Goal: Information Seeking & Learning: Learn about a topic

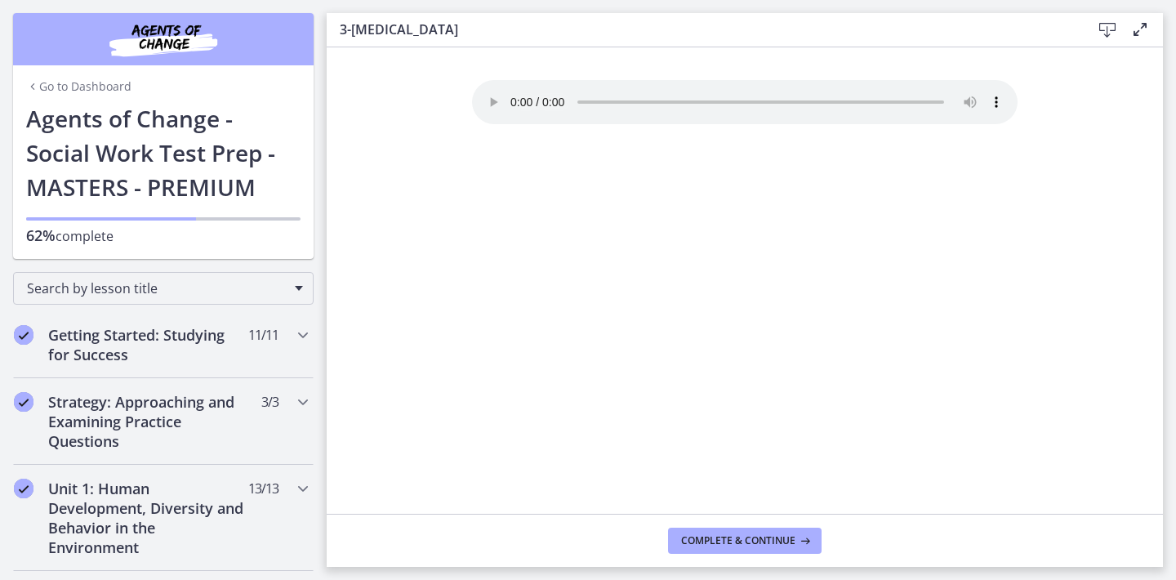
scroll to position [793, 0]
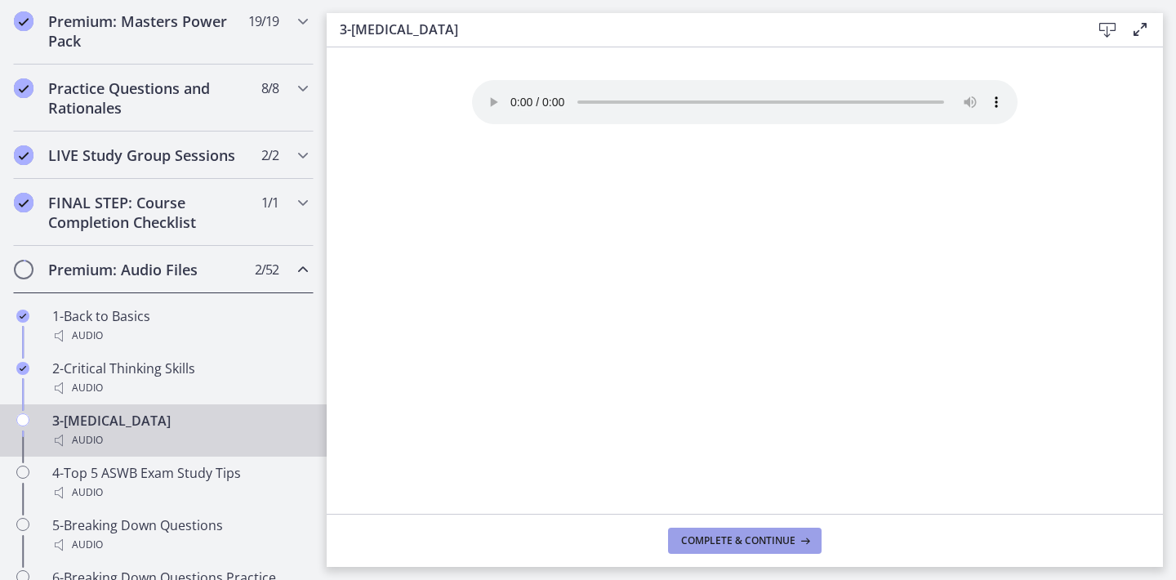
click at [728, 536] on span "Complete & continue" at bounding box center [738, 540] width 114 height 13
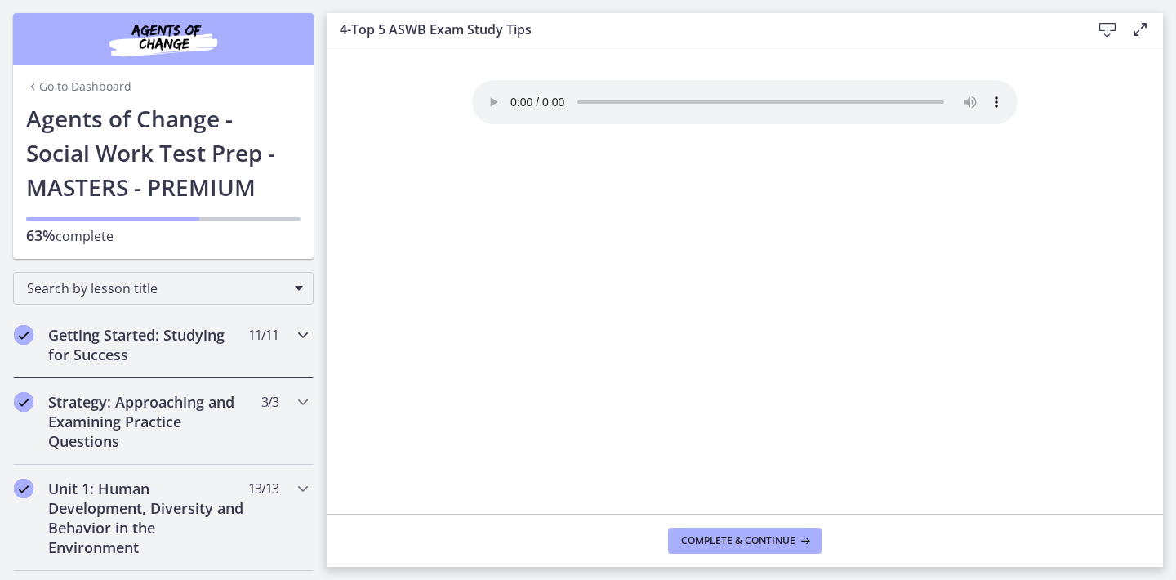
click at [303, 332] on icon "Chapters" at bounding box center [303, 335] width 20 height 20
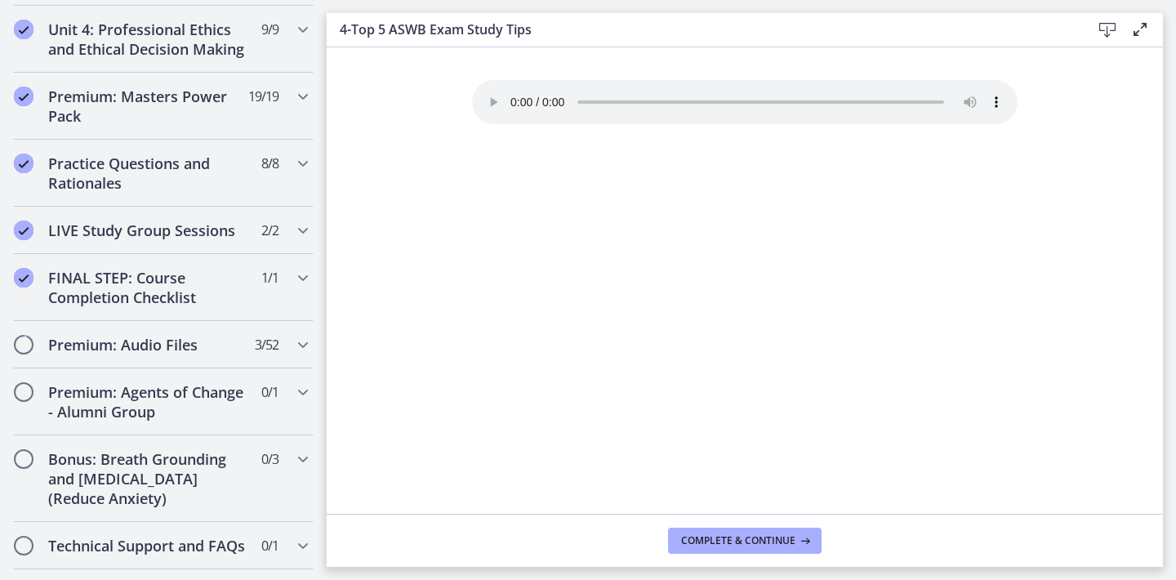
scroll to position [1440, 0]
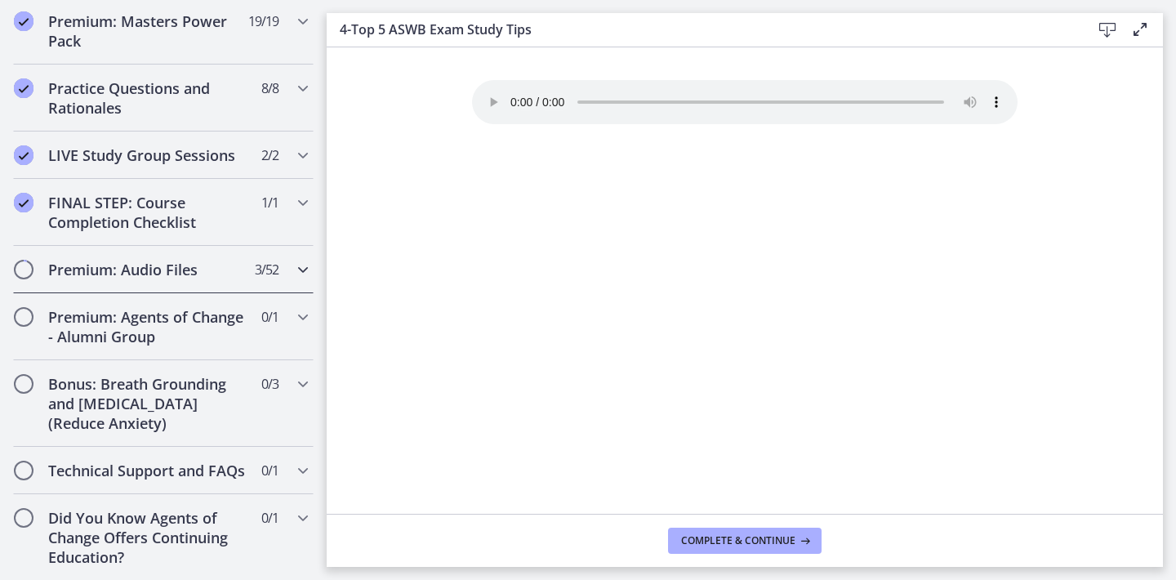
click at [291, 269] on div "Premium: Audio Files 3 / 52 Completed" at bounding box center [163, 269] width 300 height 47
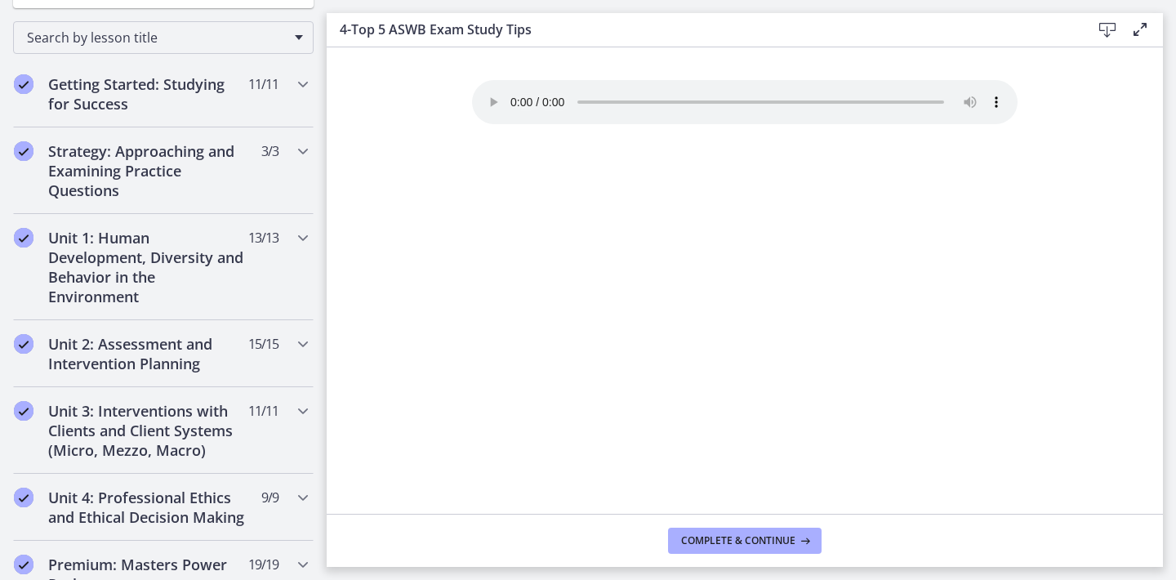
scroll to position [254, 0]
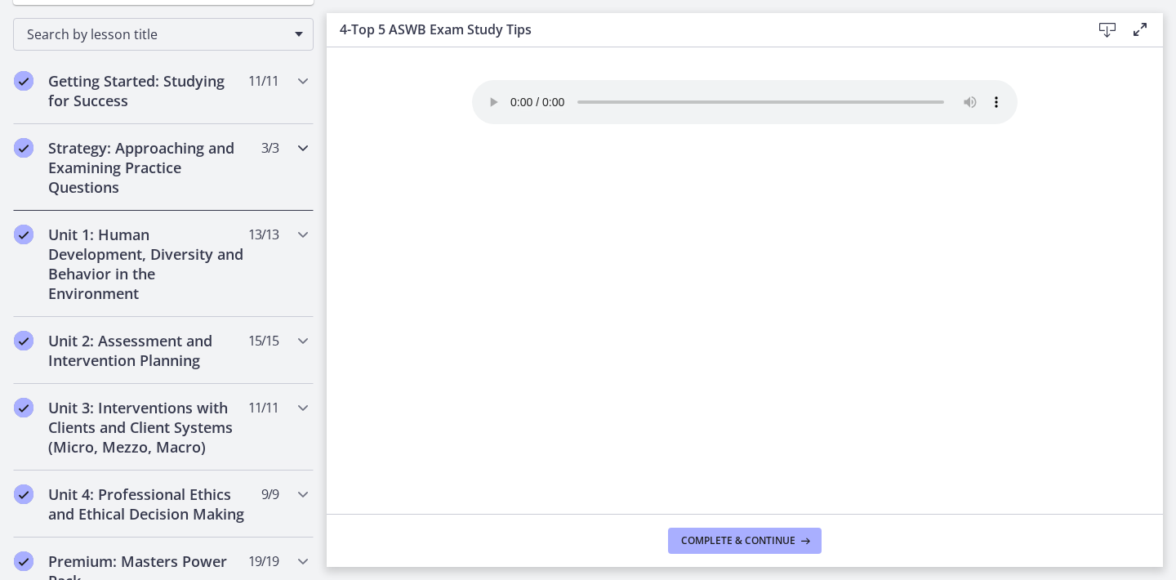
click at [305, 138] on icon "Chapters" at bounding box center [303, 148] width 20 height 20
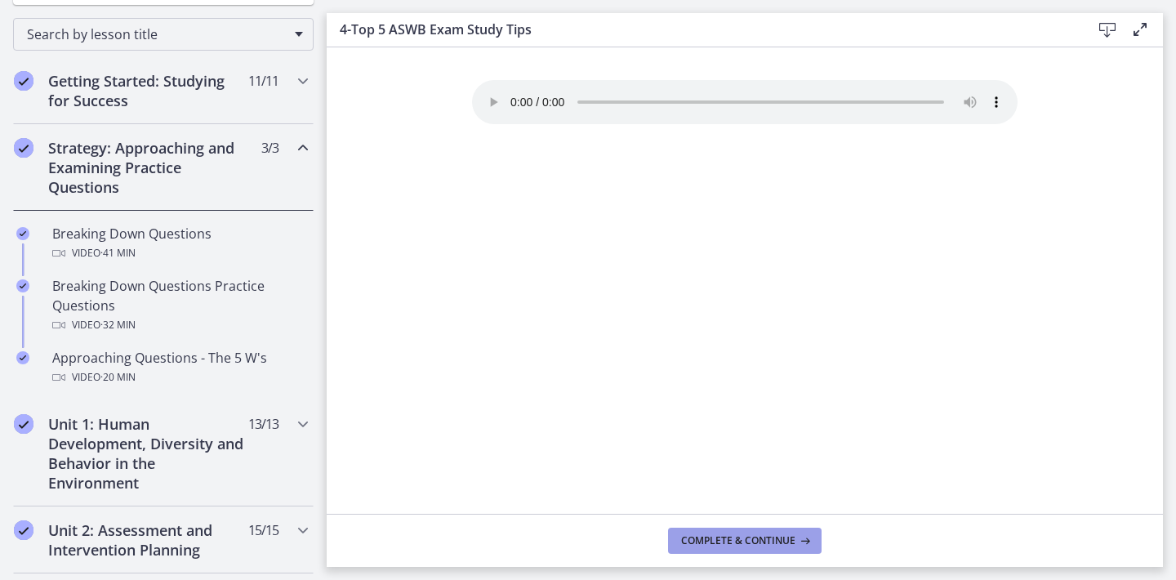
click at [700, 537] on span "Complete & continue" at bounding box center [738, 540] width 114 height 13
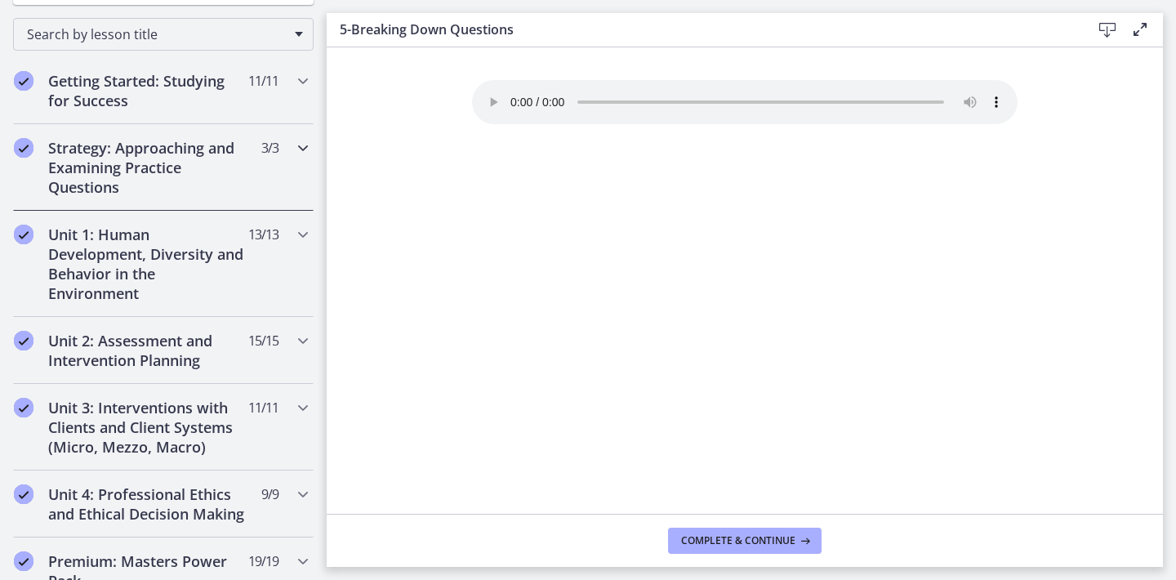
click at [307, 146] on icon "Chapters" at bounding box center [303, 148] width 20 height 20
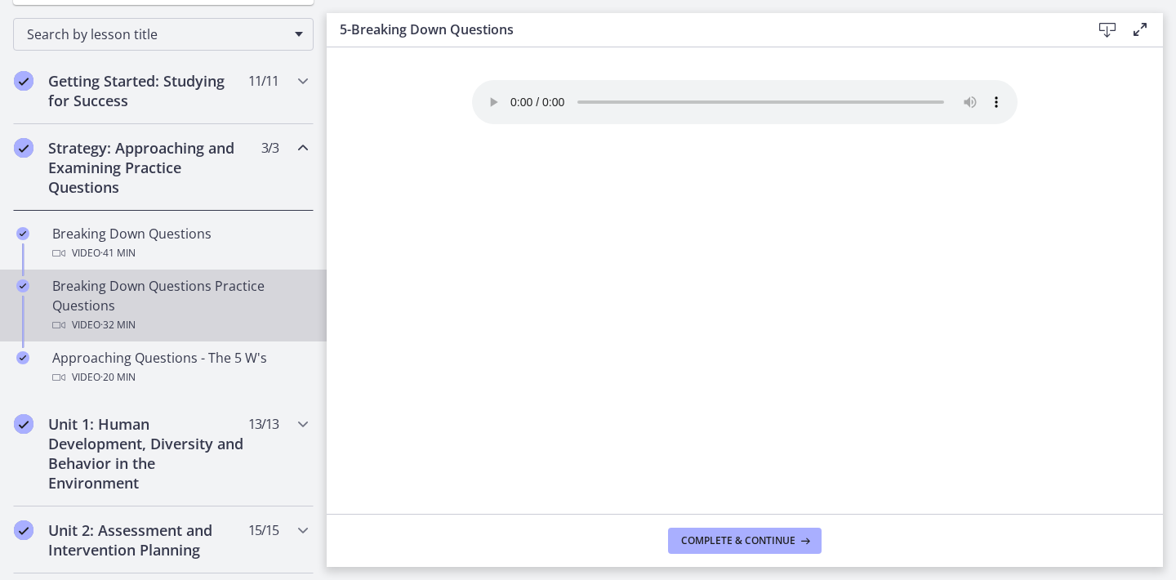
click at [191, 296] on div "Breaking Down Questions Practice Questions Video · 32 min" at bounding box center [179, 305] width 255 height 59
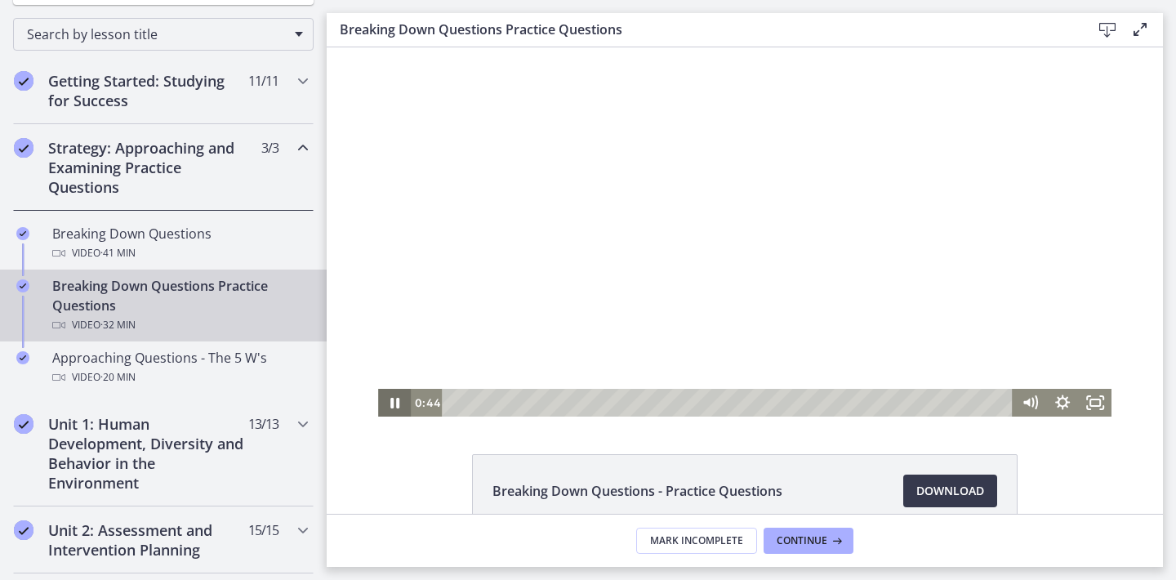
click at [399, 411] on icon "Pause" at bounding box center [394, 403] width 33 height 28
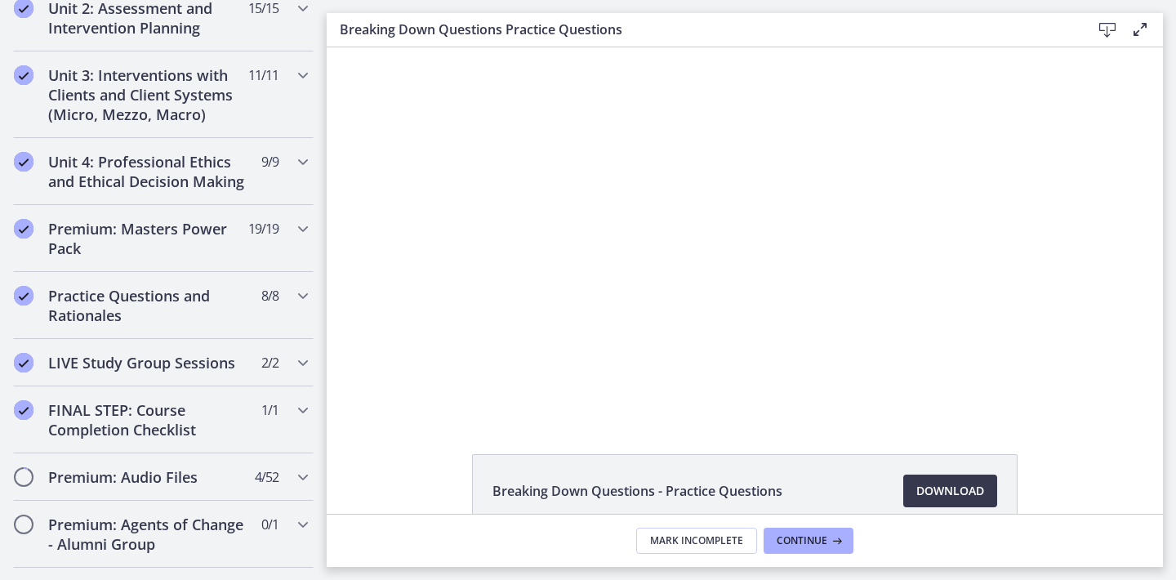
scroll to position [983, 0]
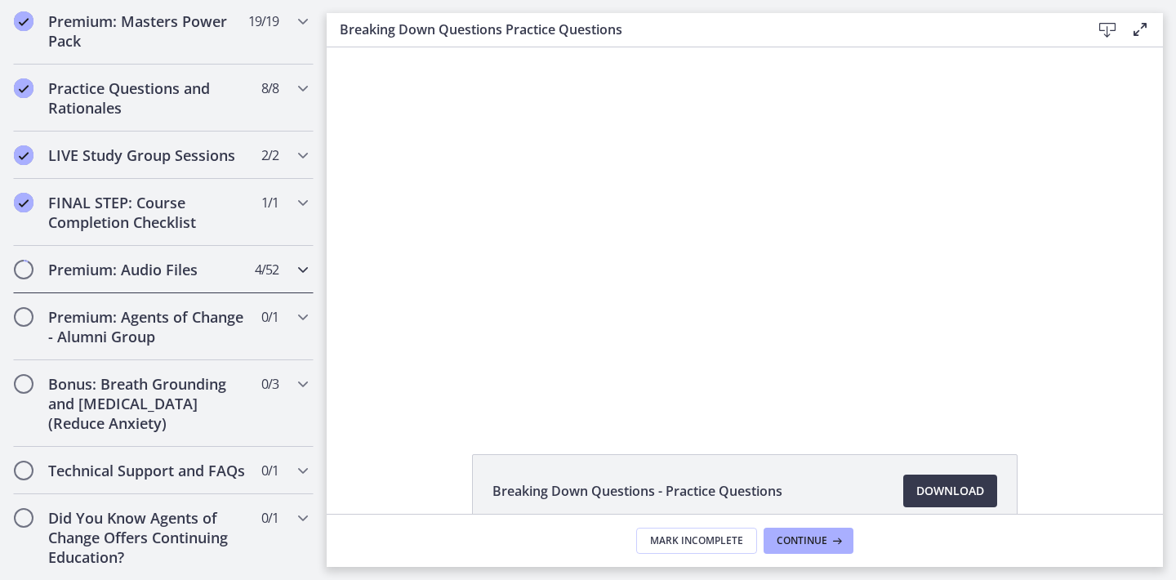
click at [284, 270] on div "Premium: Audio Files 4 / 52 Completed" at bounding box center [163, 269] width 300 height 47
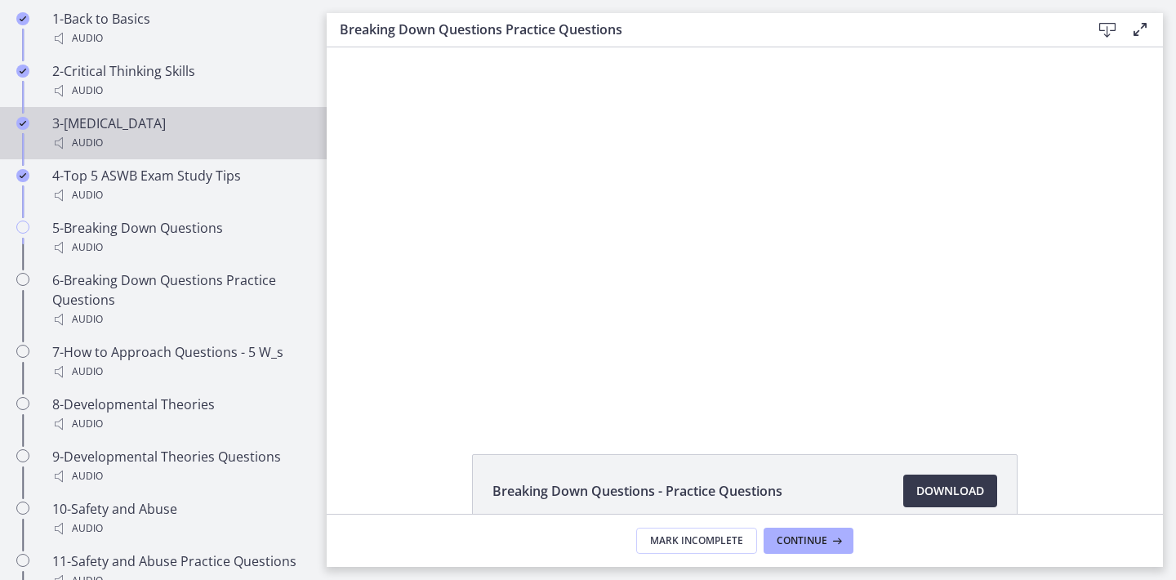
scroll to position [1091, 0]
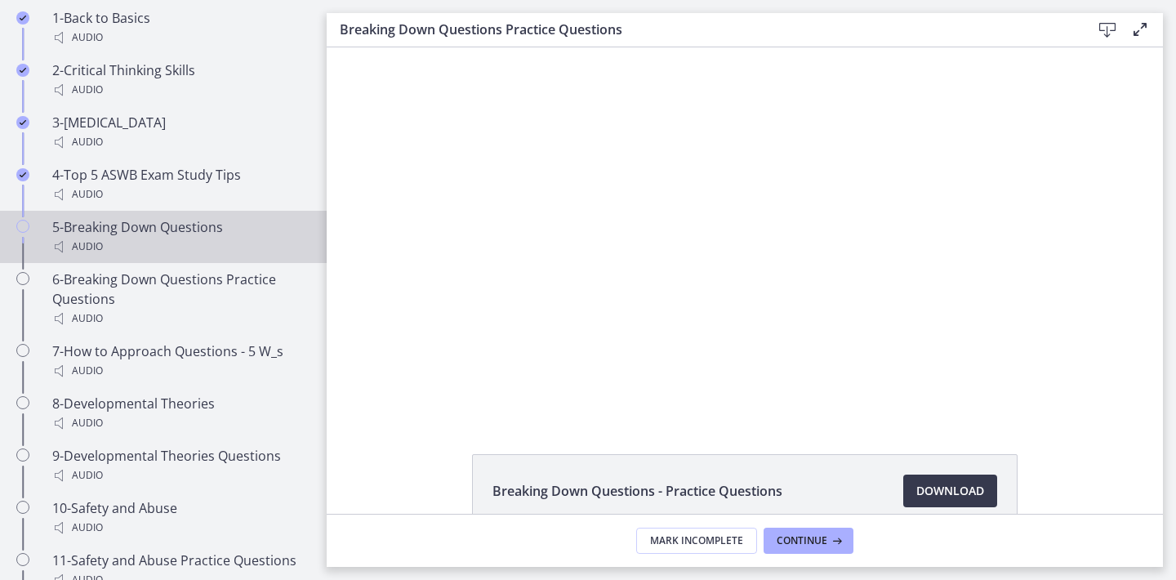
click at [203, 230] on div "5-Breaking Down Questions Audio" at bounding box center [179, 236] width 255 height 39
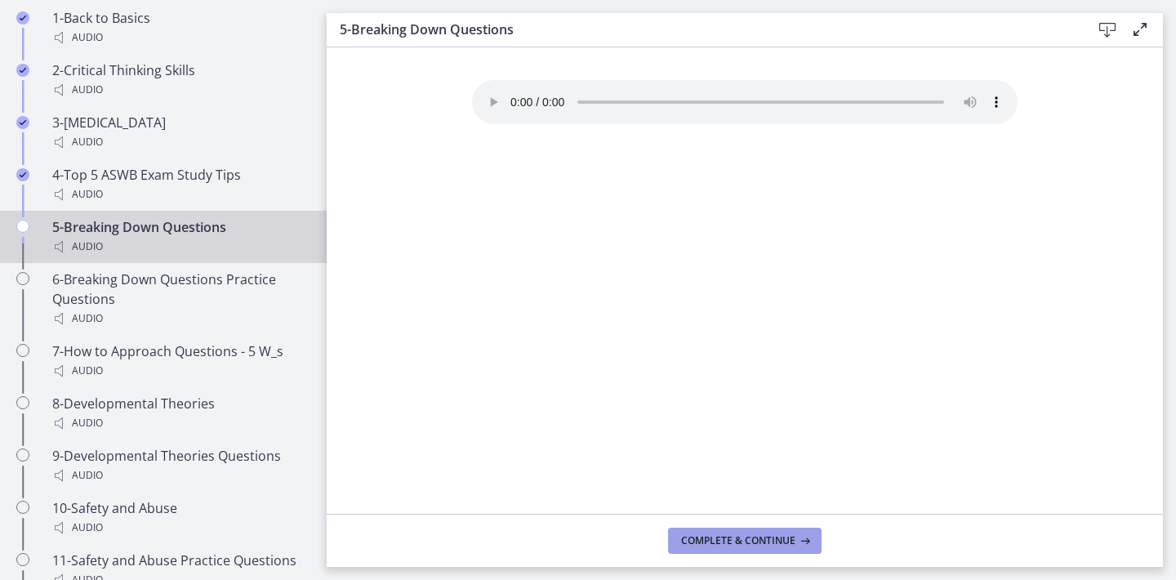
click at [715, 530] on button "Complete & continue" at bounding box center [744, 540] width 153 height 26
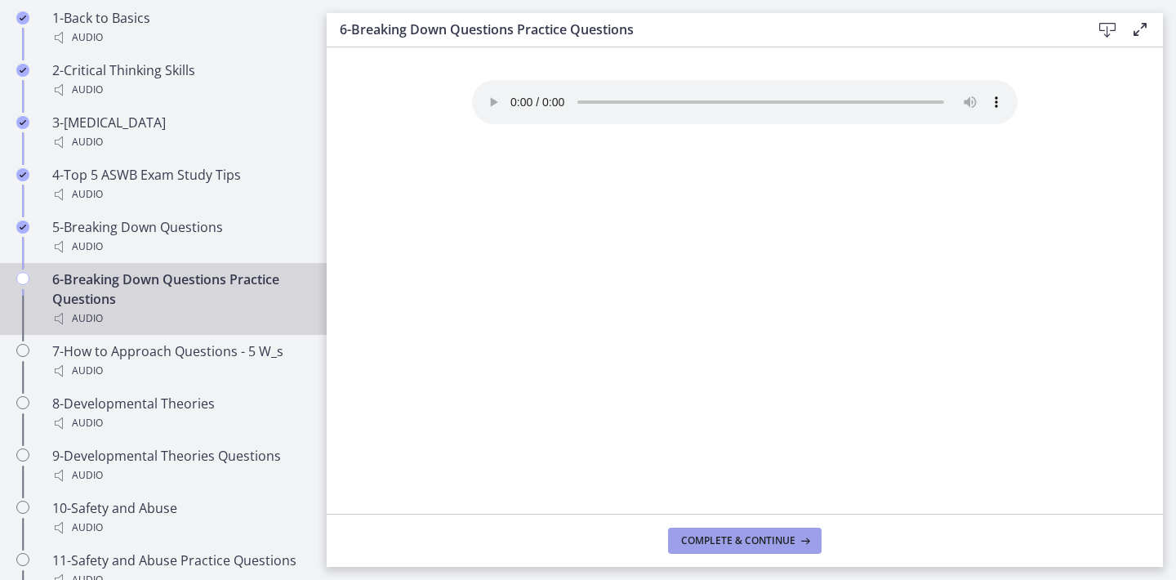
click at [753, 540] on span "Complete & continue" at bounding box center [738, 540] width 114 height 13
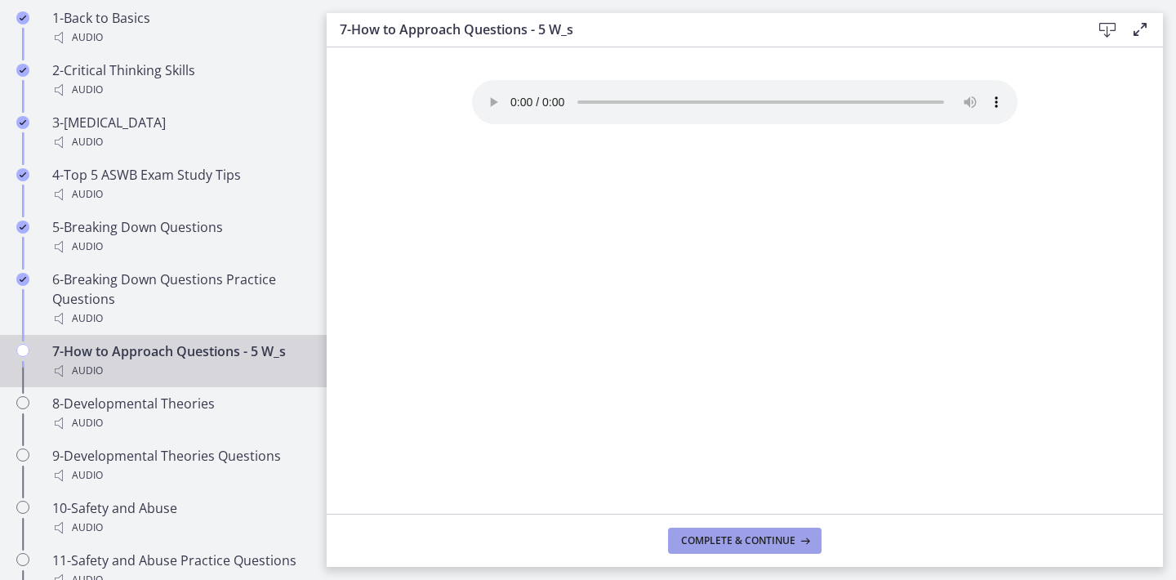
click at [753, 540] on span "Complete & continue" at bounding box center [738, 540] width 114 height 13
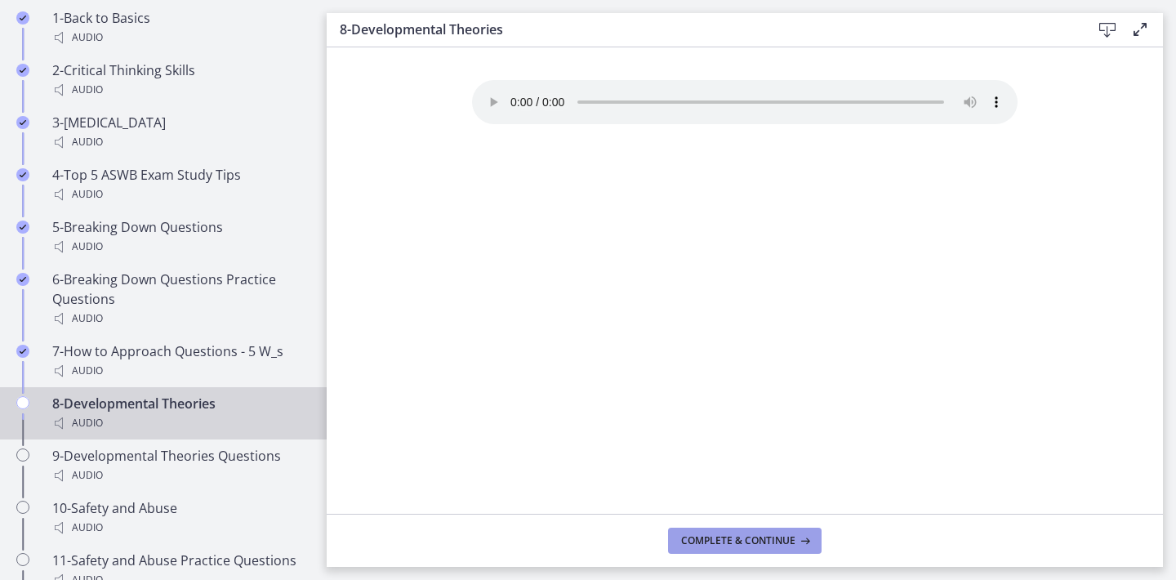
click at [753, 540] on span "Complete & continue" at bounding box center [738, 540] width 114 height 13
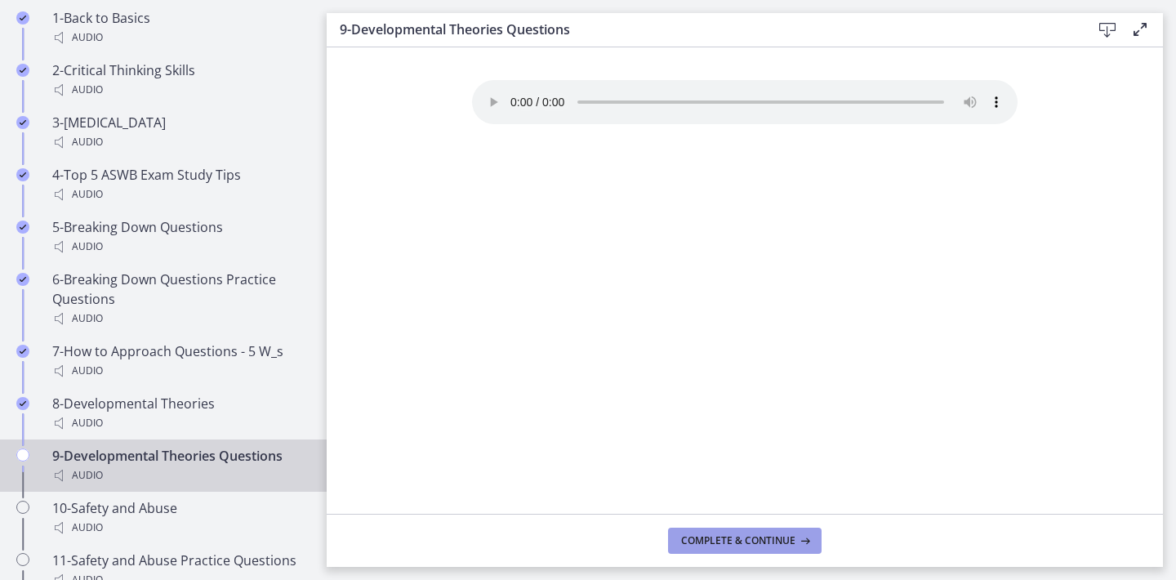
click at [753, 540] on span "Complete & continue" at bounding box center [738, 540] width 114 height 13
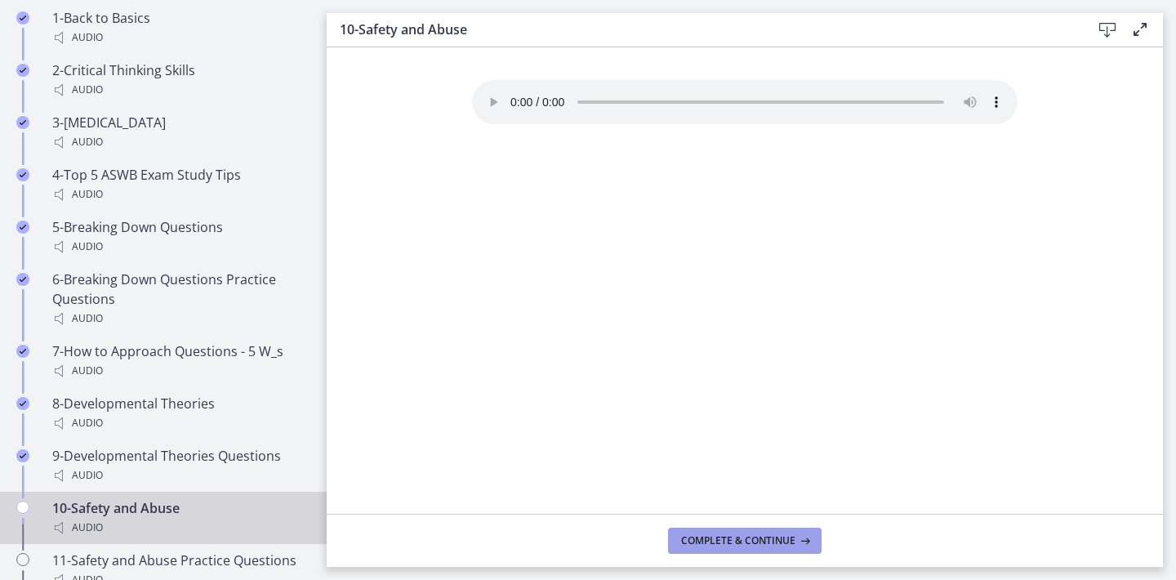
click at [753, 540] on span "Complete & continue" at bounding box center [738, 540] width 114 height 13
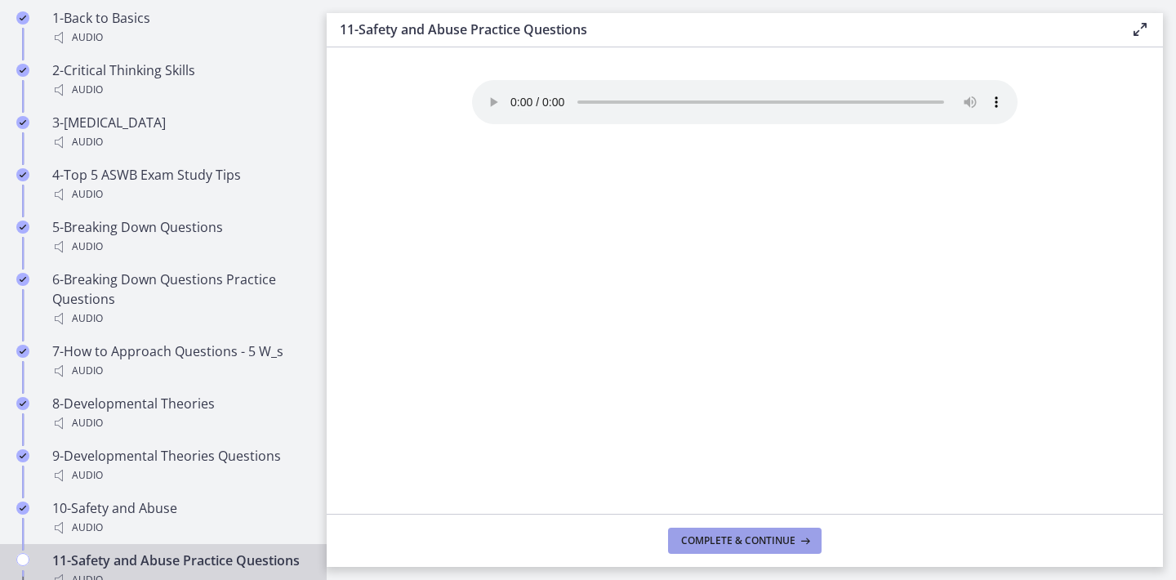
click at [753, 540] on span "Complete & continue" at bounding box center [738, 540] width 114 height 13
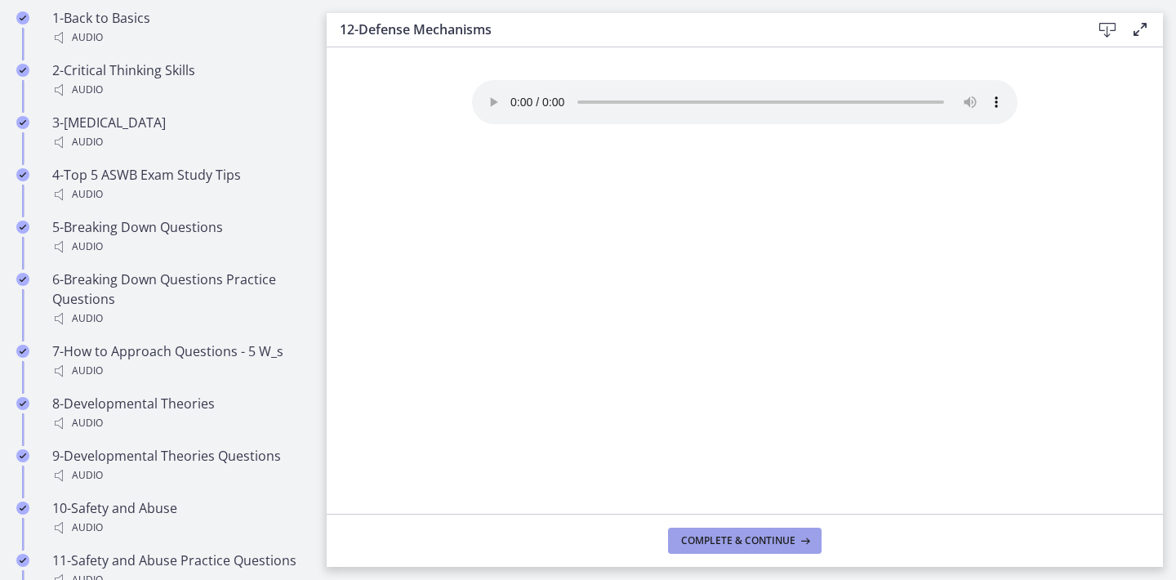
click at [753, 540] on span "Complete & continue" at bounding box center [738, 540] width 114 height 13
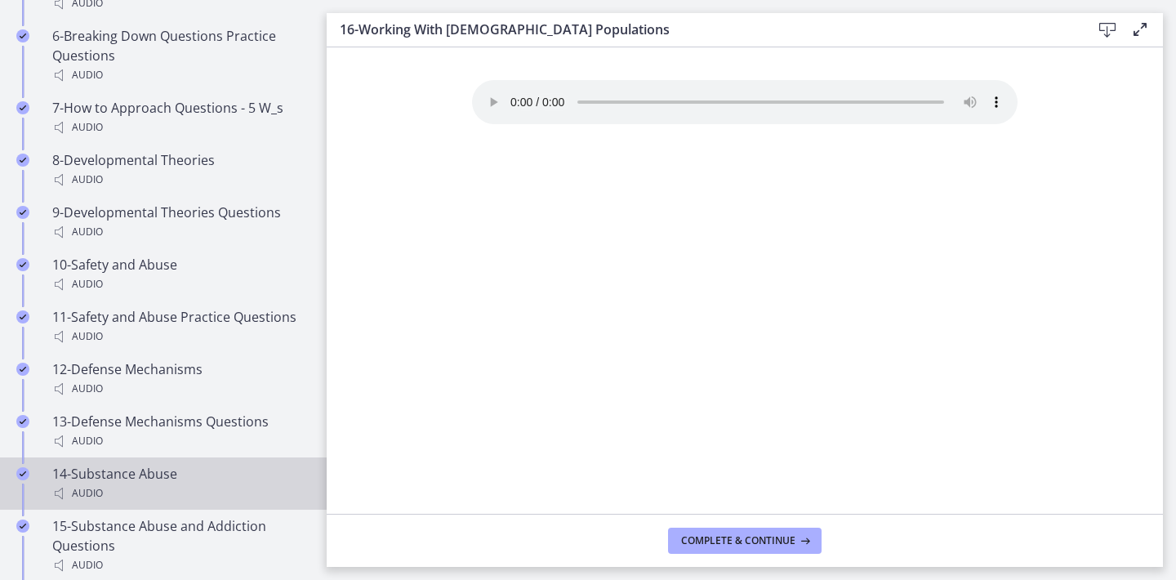
scroll to position [1339, 0]
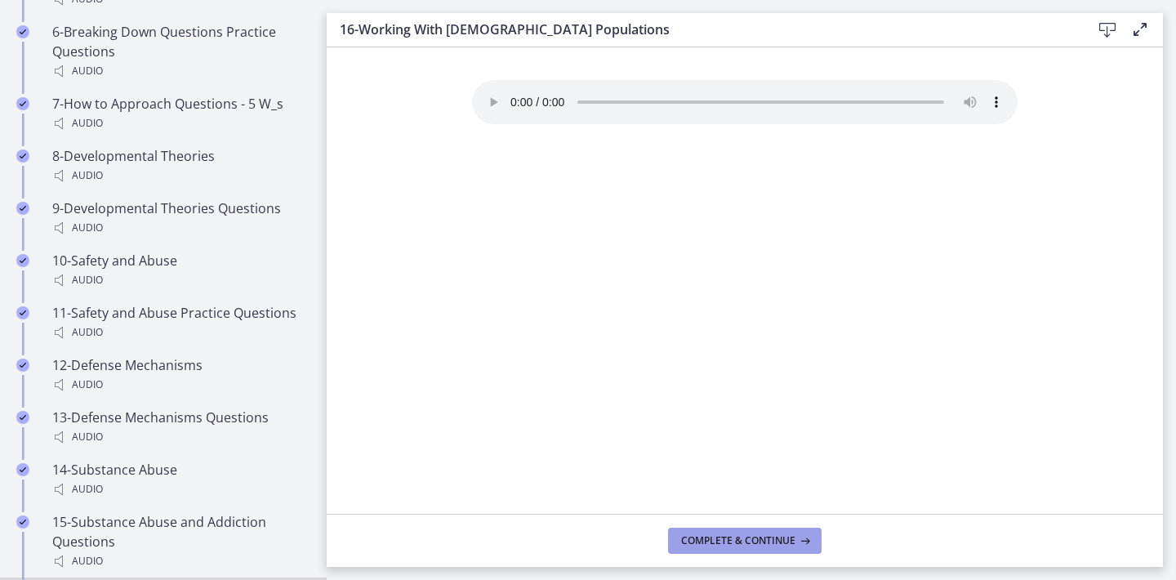
click at [727, 534] on span "Complete & continue" at bounding box center [738, 540] width 114 height 13
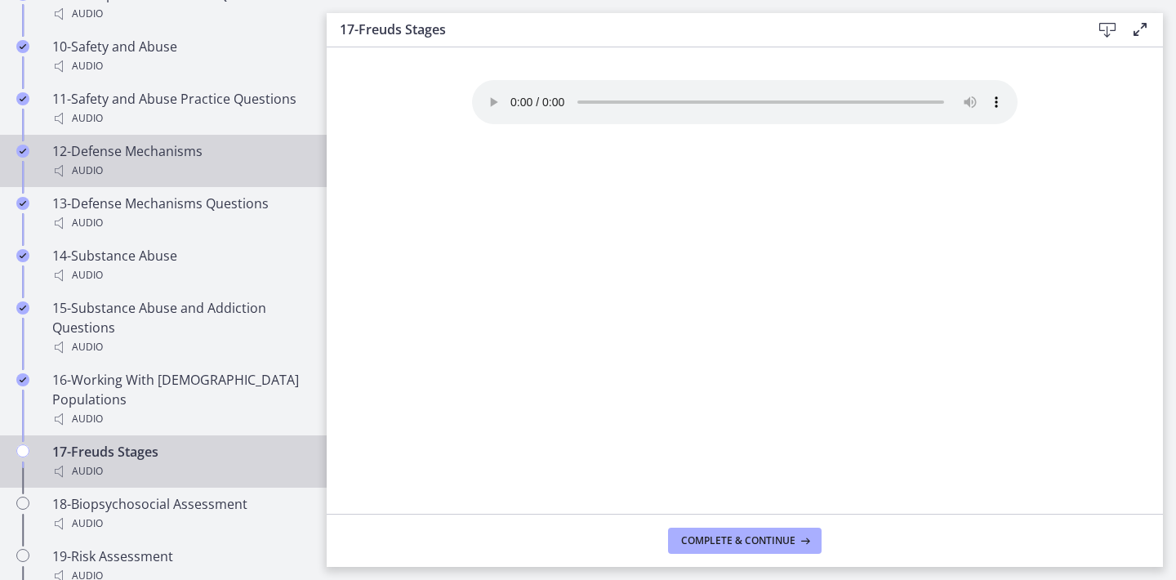
scroll to position [1554, 0]
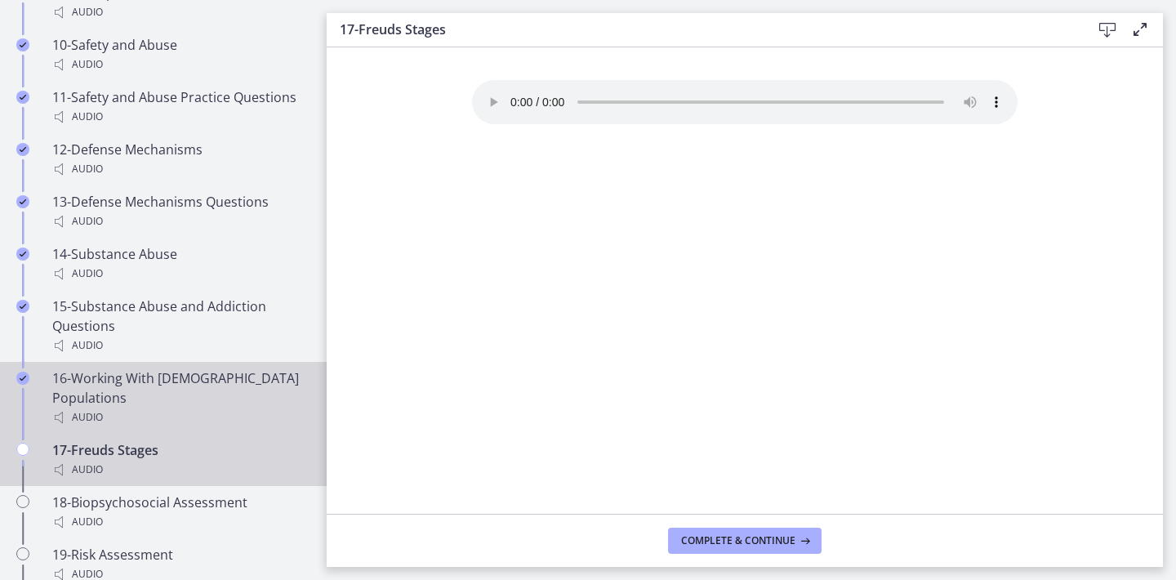
click at [246, 380] on div "16-Working With [DEMOGRAPHIC_DATA] Populations Audio" at bounding box center [179, 397] width 255 height 59
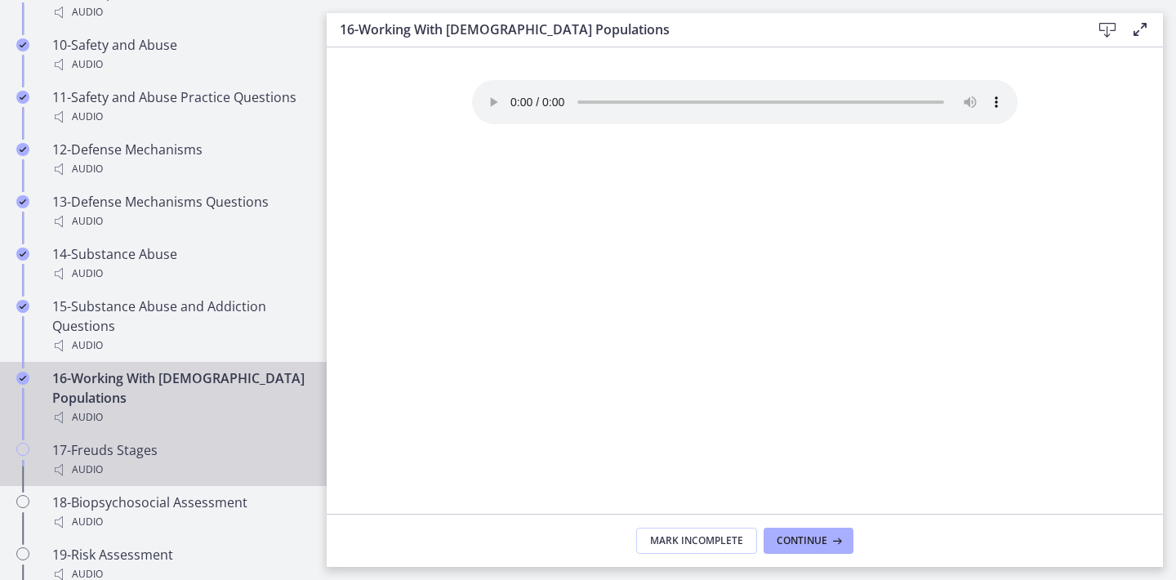
click at [217, 460] on div "Audio" at bounding box center [179, 470] width 255 height 20
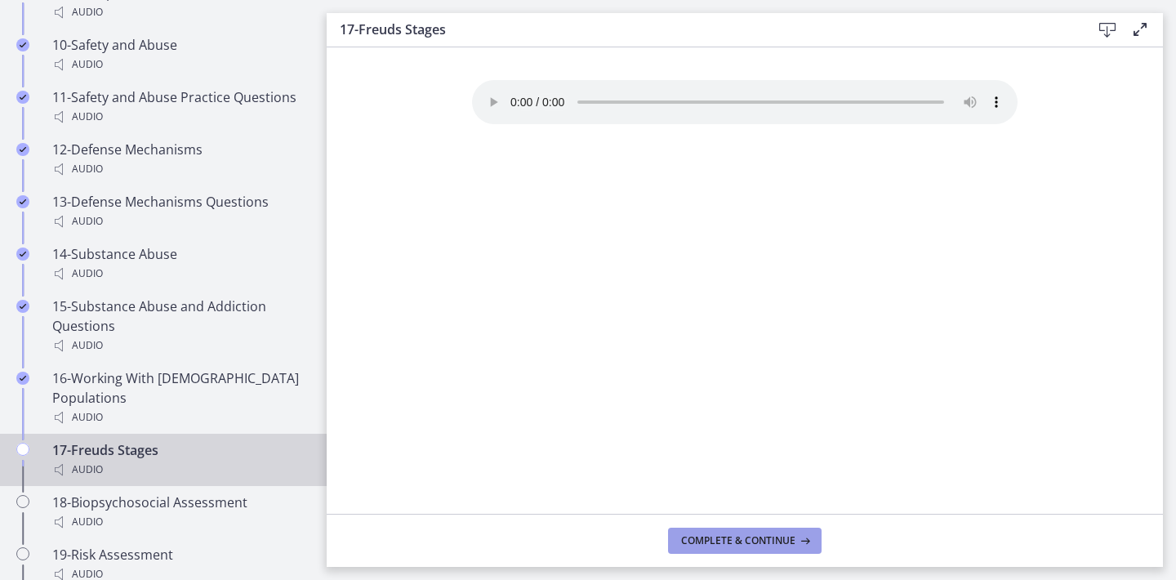
click at [715, 534] on span "Complete & continue" at bounding box center [738, 540] width 114 height 13
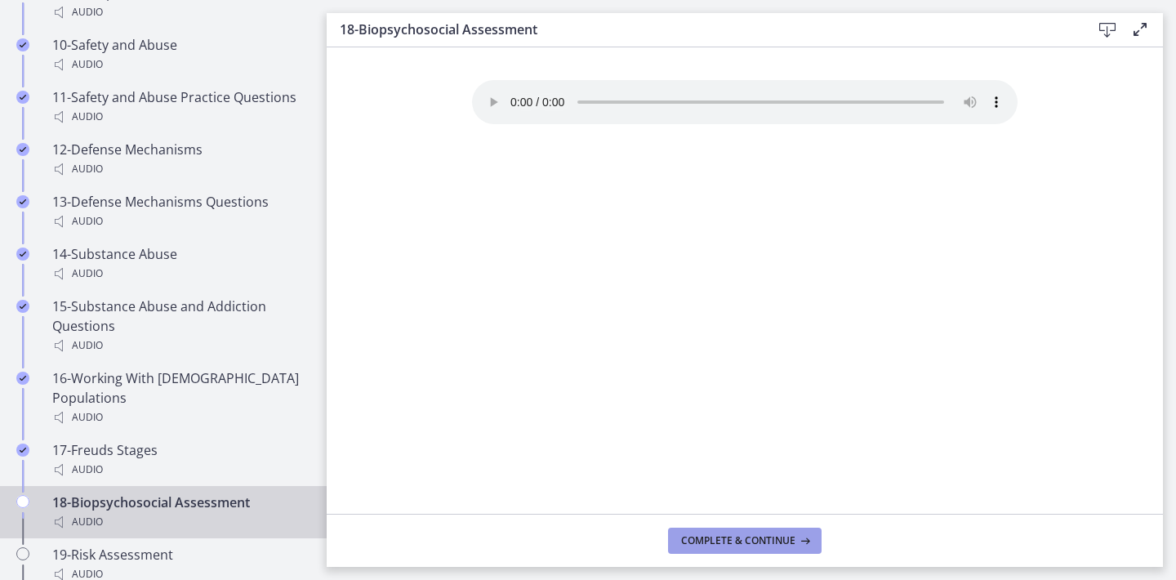
click at [715, 534] on span "Complete & continue" at bounding box center [738, 540] width 114 height 13
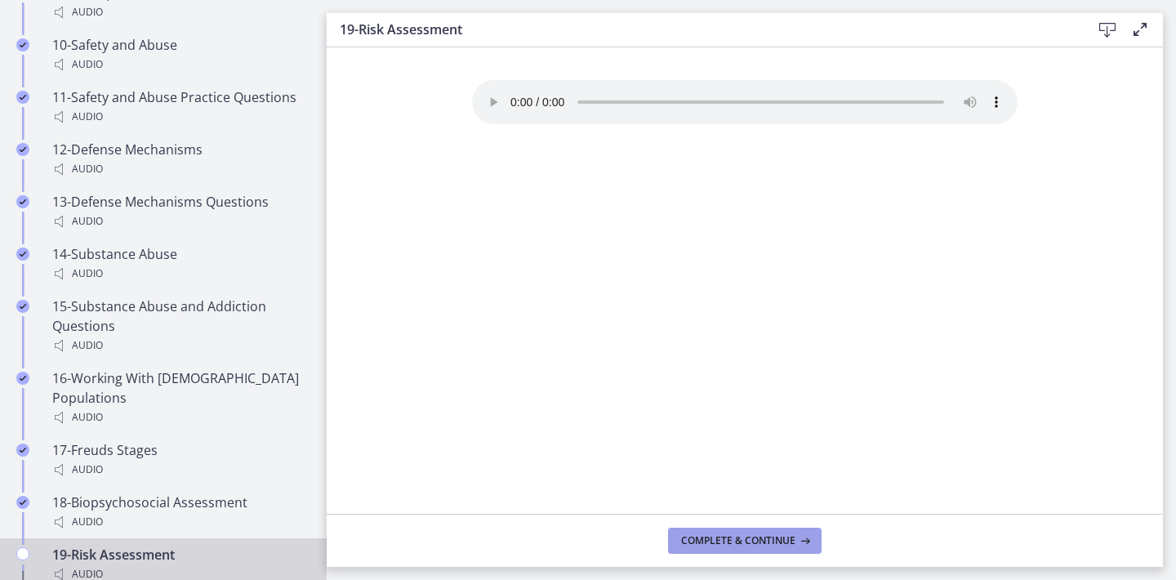
click at [715, 534] on span "Complete & continue" at bounding box center [738, 540] width 114 height 13
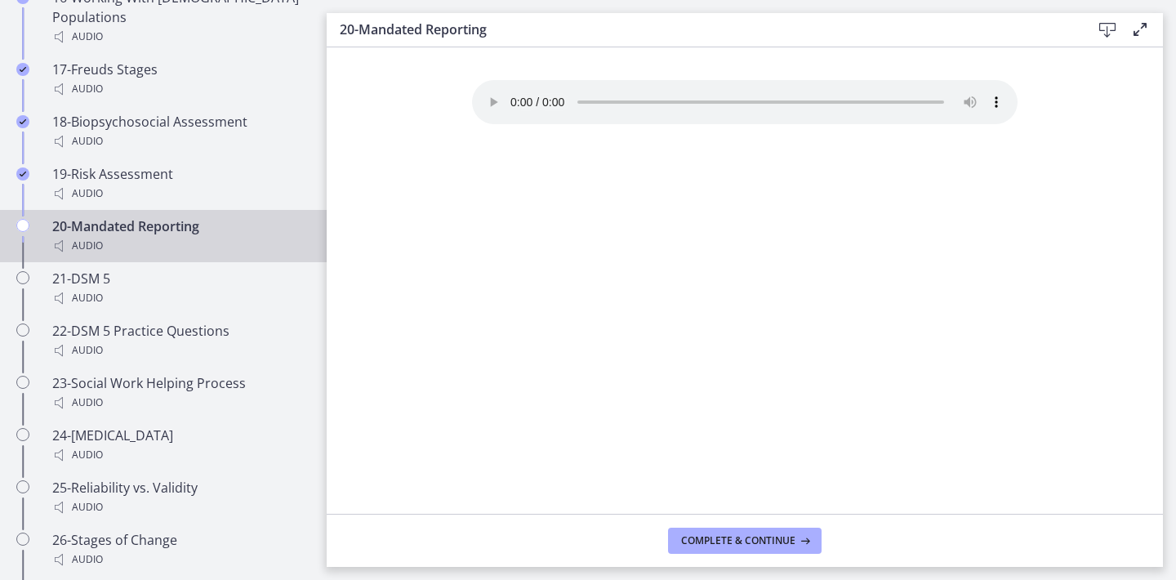
scroll to position [1943, 0]
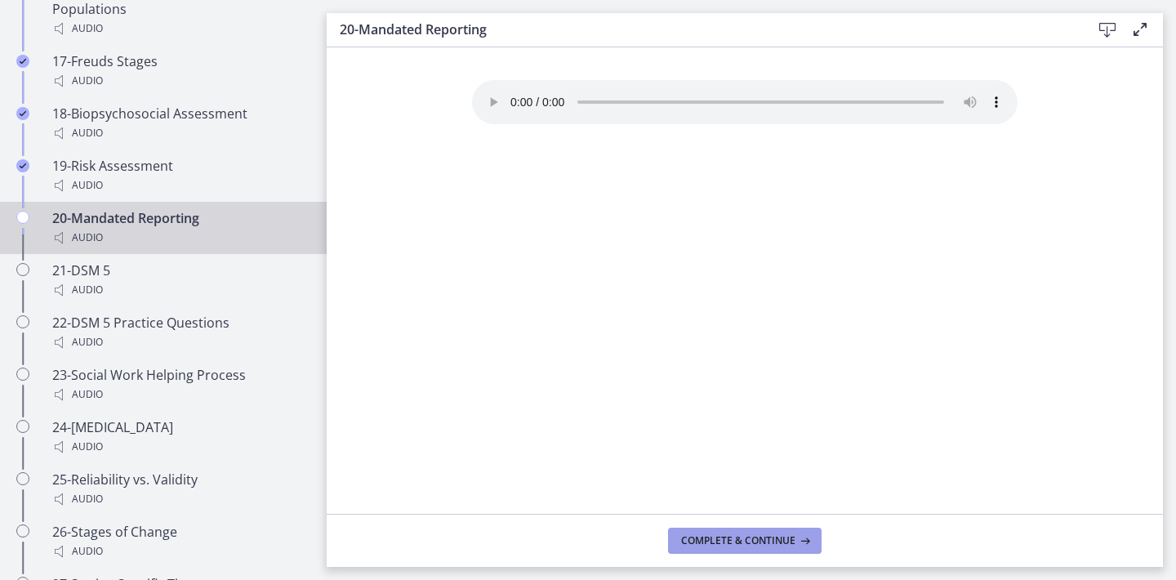
click at [709, 537] on span "Complete & continue" at bounding box center [738, 540] width 114 height 13
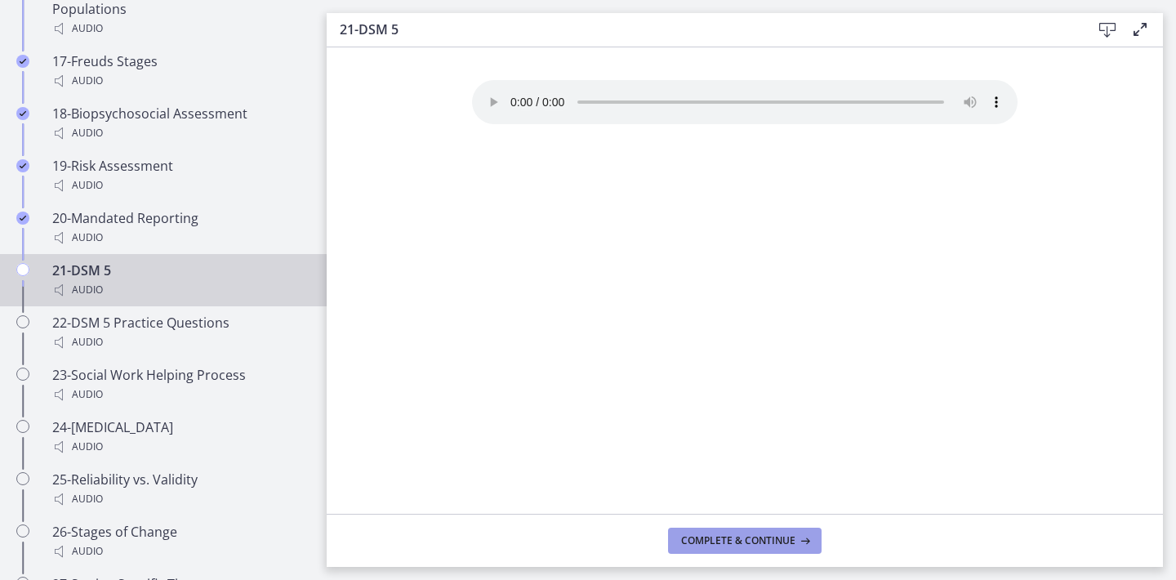
click at [709, 537] on span "Complete & continue" at bounding box center [738, 540] width 114 height 13
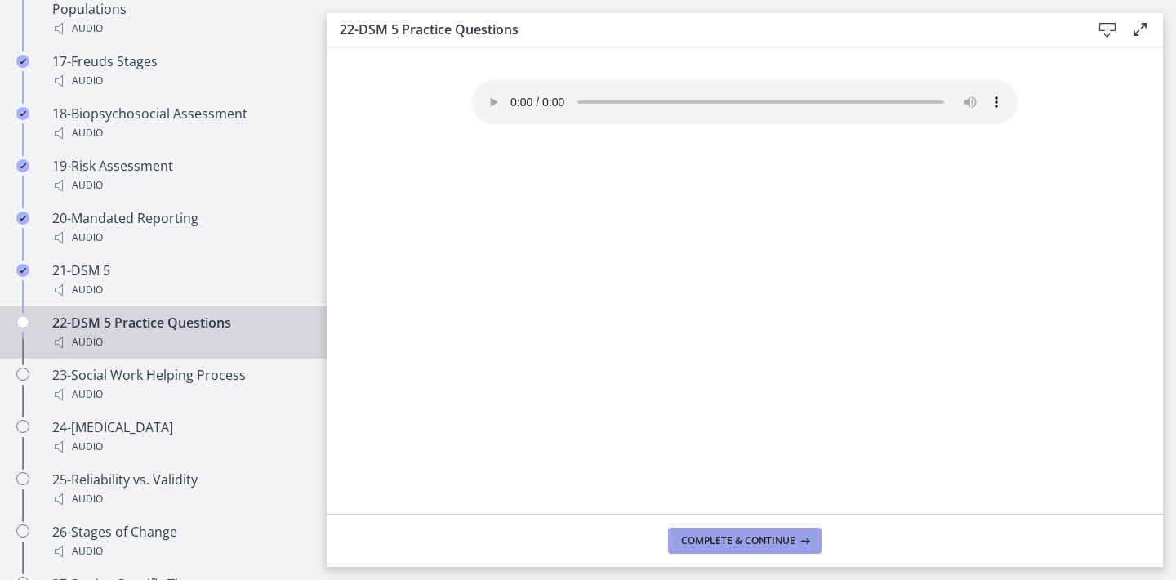
click at [709, 537] on span "Complete & continue" at bounding box center [738, 540] width 114 height 13
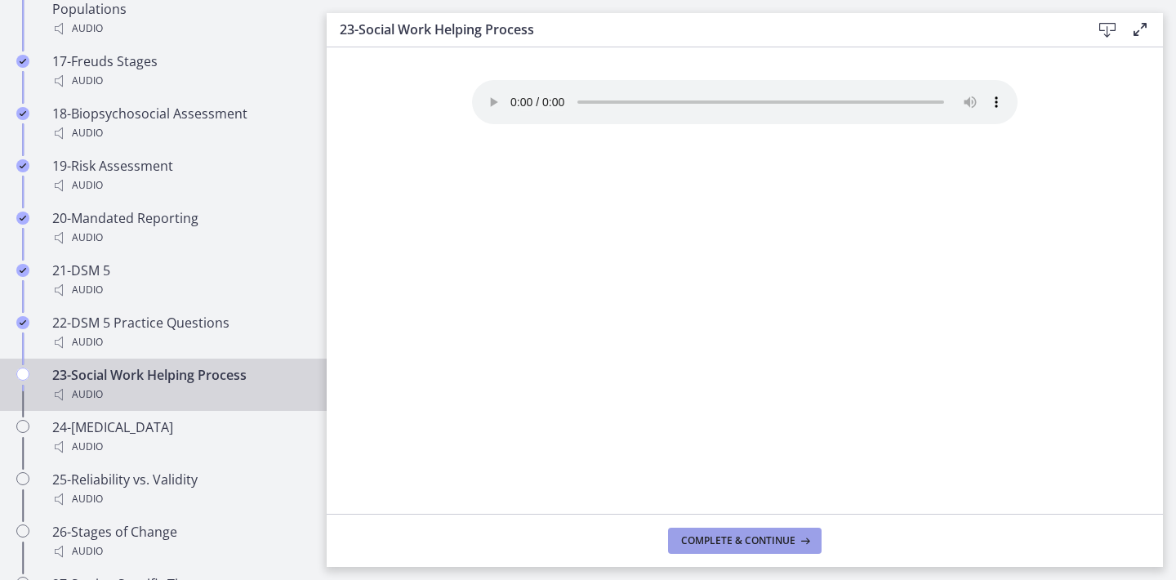
click at [709, 537] on span "Complete & continue" at bounding box center [738, 540] width 114 height 13
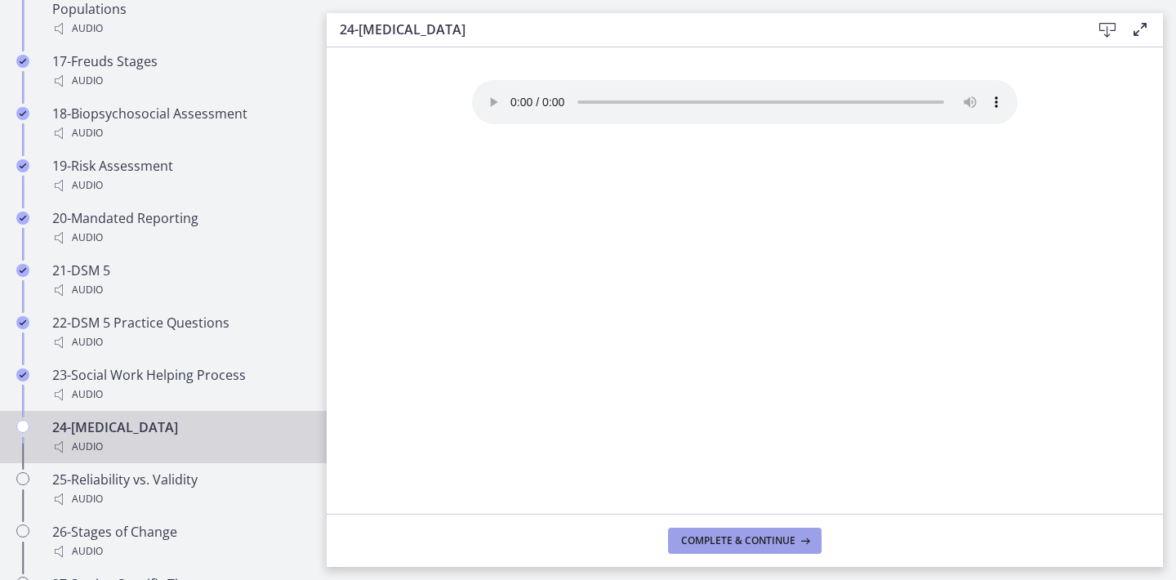
click at [709, 537] on span "Complete & continue" at bounding box center [738, 540] width 114 height 13
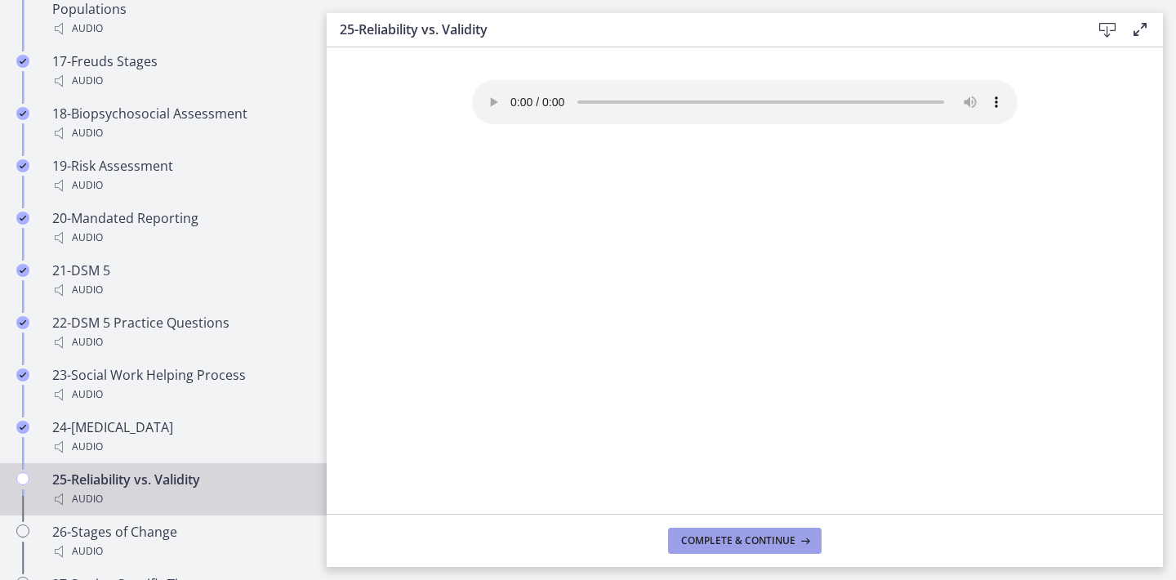
click at [709, 537] on span "Complete & continue" at bounding box center [738, 540] width 114 height 13
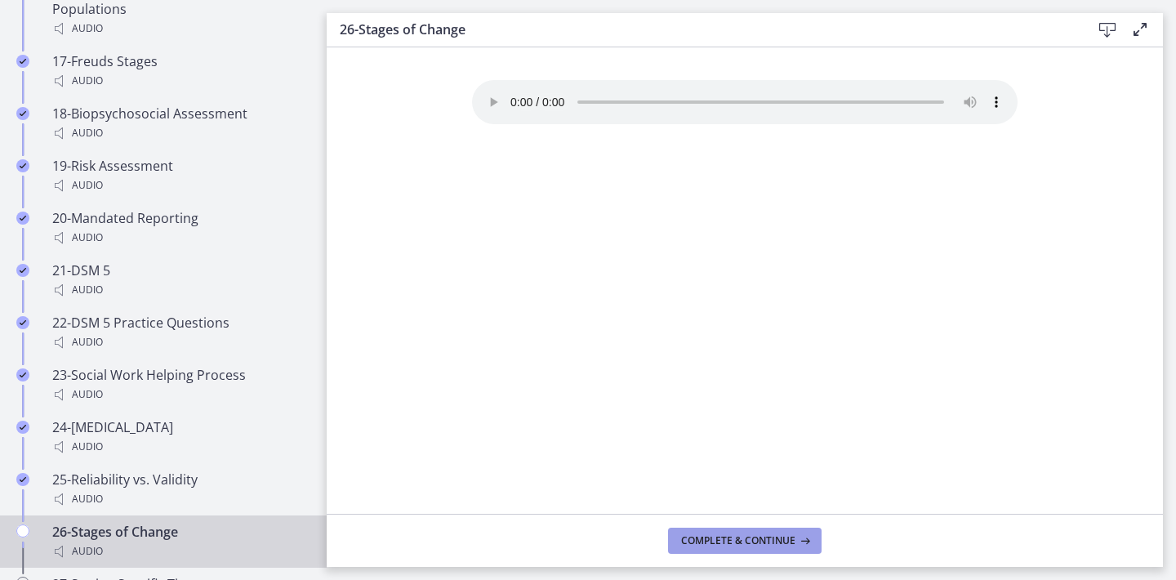
click at [709, 537] on span "Complete & continue" at bounding box center [738, 540] width 114 height 13
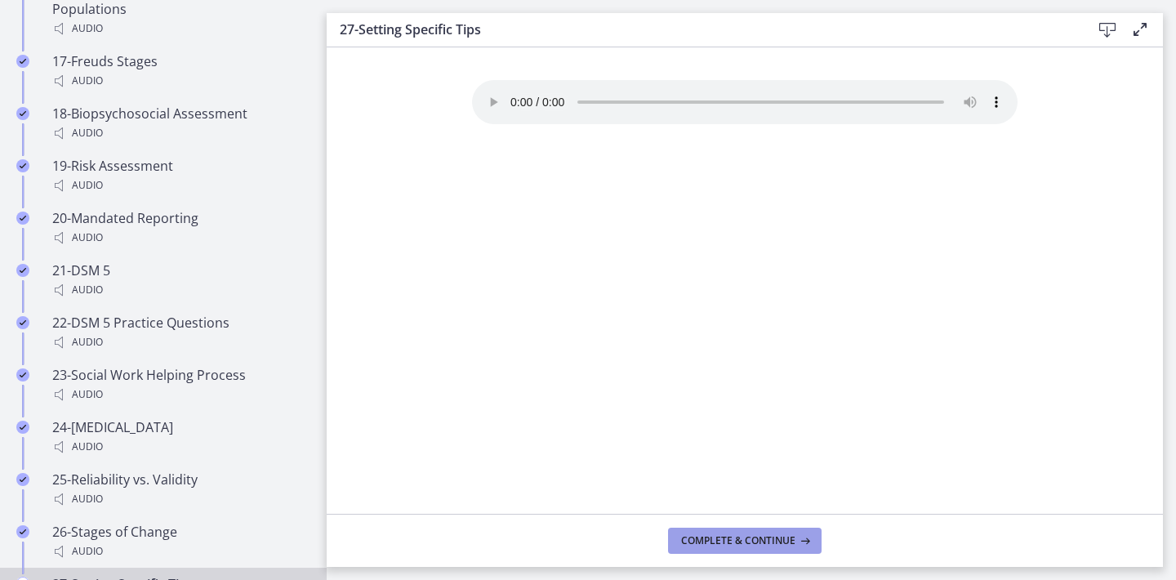
click at [709, 537] on span "Complete & continue" at bounding box center [738, 540] width 114 height 13
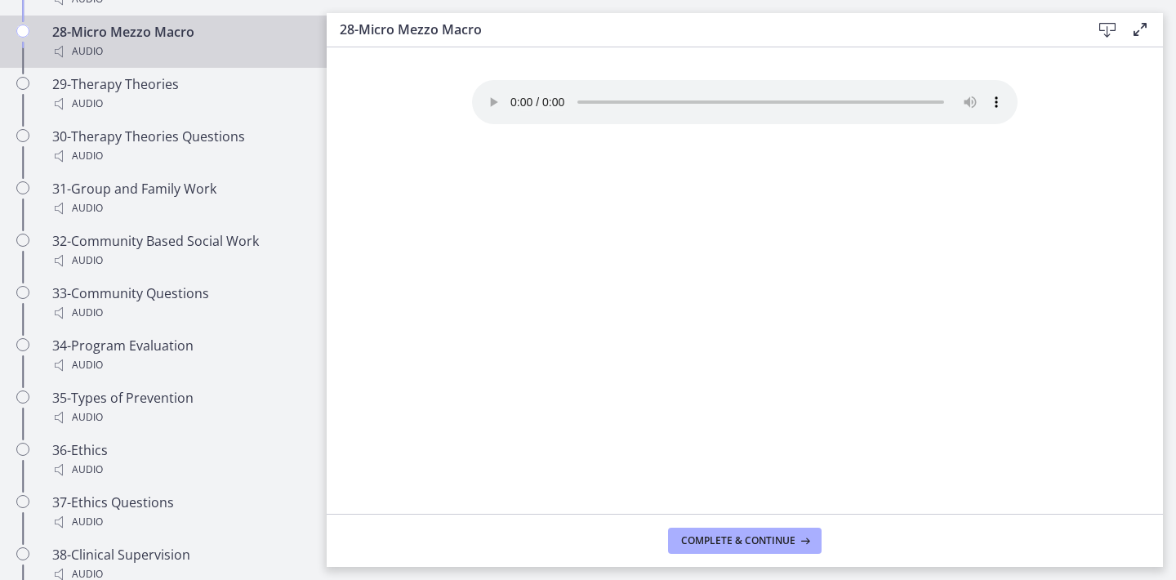
scroll to position [2555, 0]
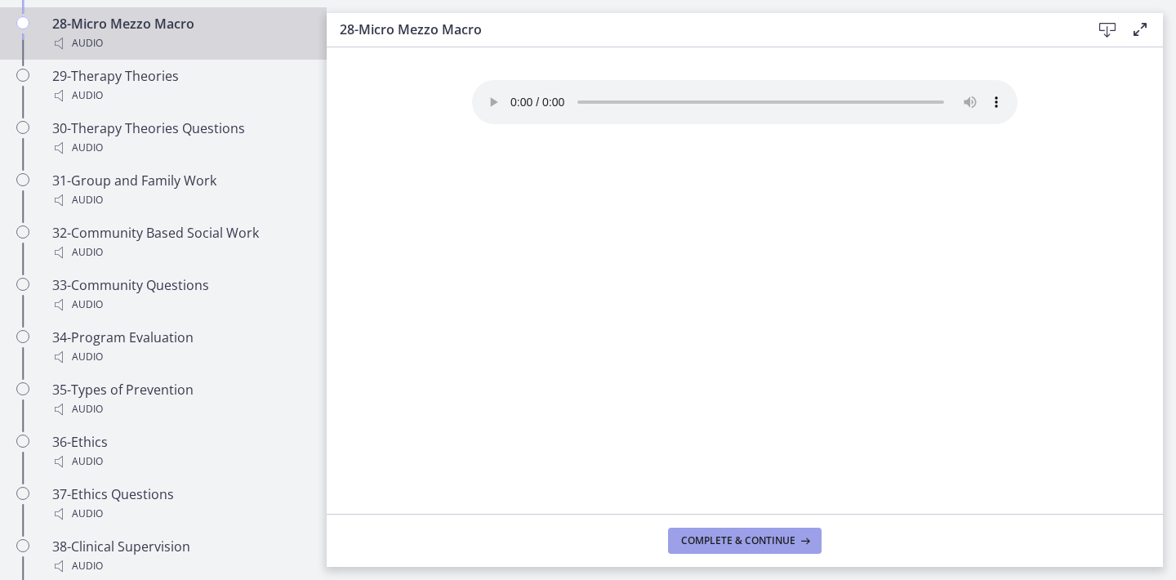
click at [750, 540] on span "Complete & continue" at bounding box center [738, 540] width 114 height 13
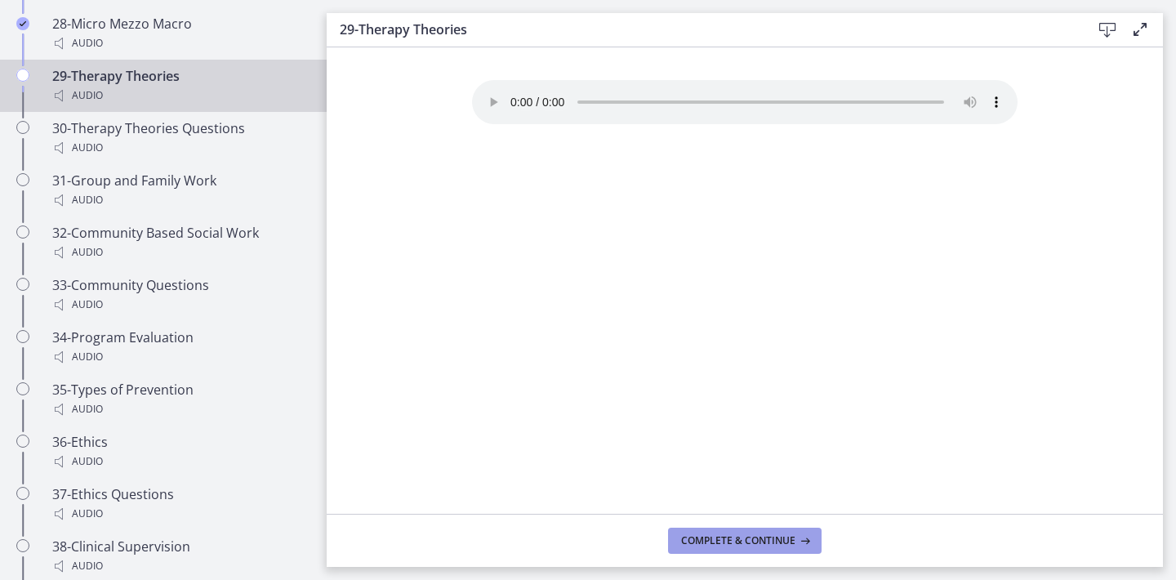
click at [750, 540] on span "Complete & continue" at bounding box center [738, 540] width 114 height 13
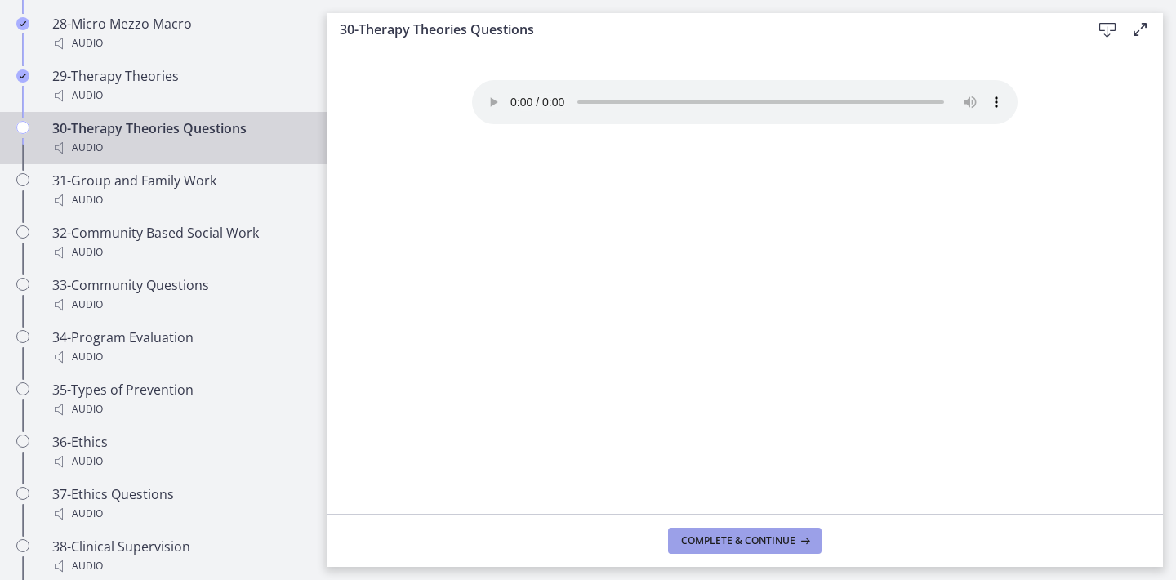
click at [750, 540] on span "Complete & continue" at bounding box center [738, 540] width 114 height 13
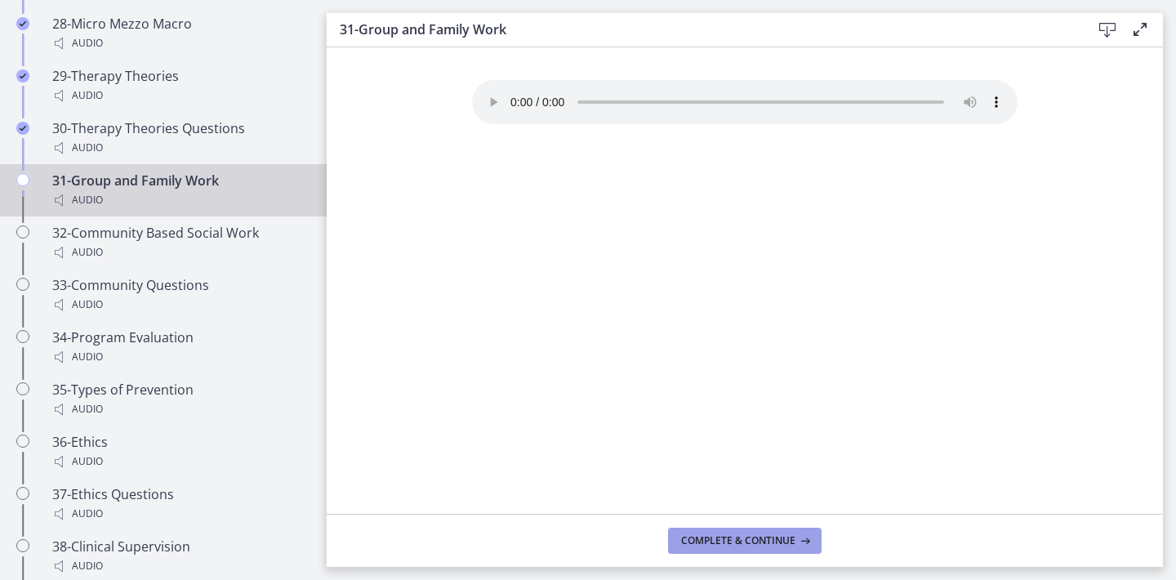
click at [750, 540] on span "Complete & continue" at bounding box center [738, 540] width 114 height 13
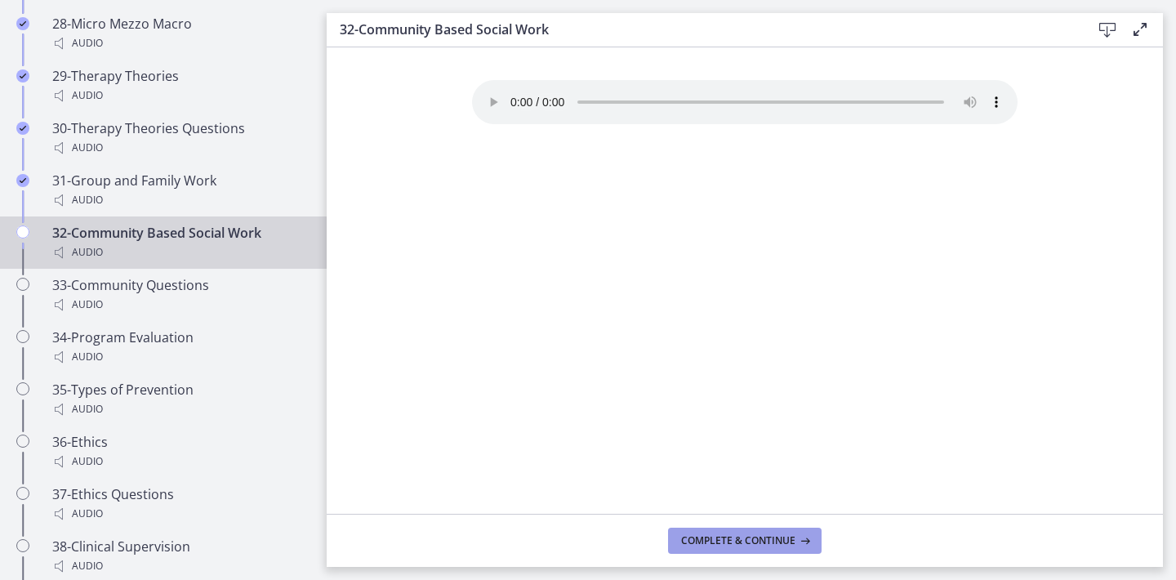
click at [750, 540] on span "Complete & continue" at bounding box center [738, 540] width 114 height 13
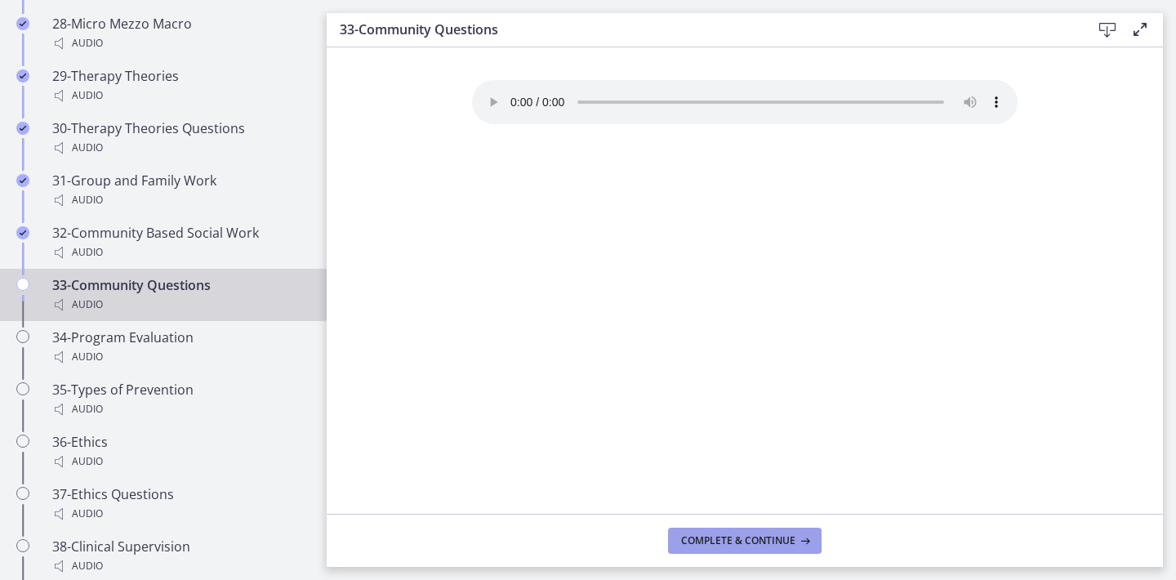
click at [750, 540] on span "Complete & continue" at bounding box center [738, 540] width 114 height 13
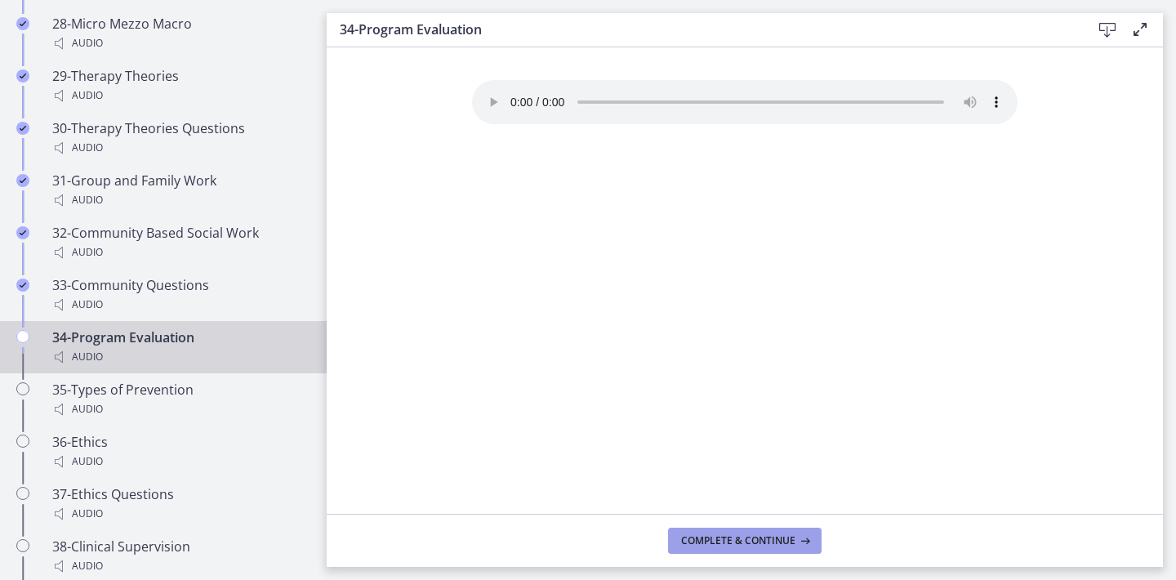
click at [750, 540] on span "Complete & continue" at bounding box center [738, 540] width 114 height 13
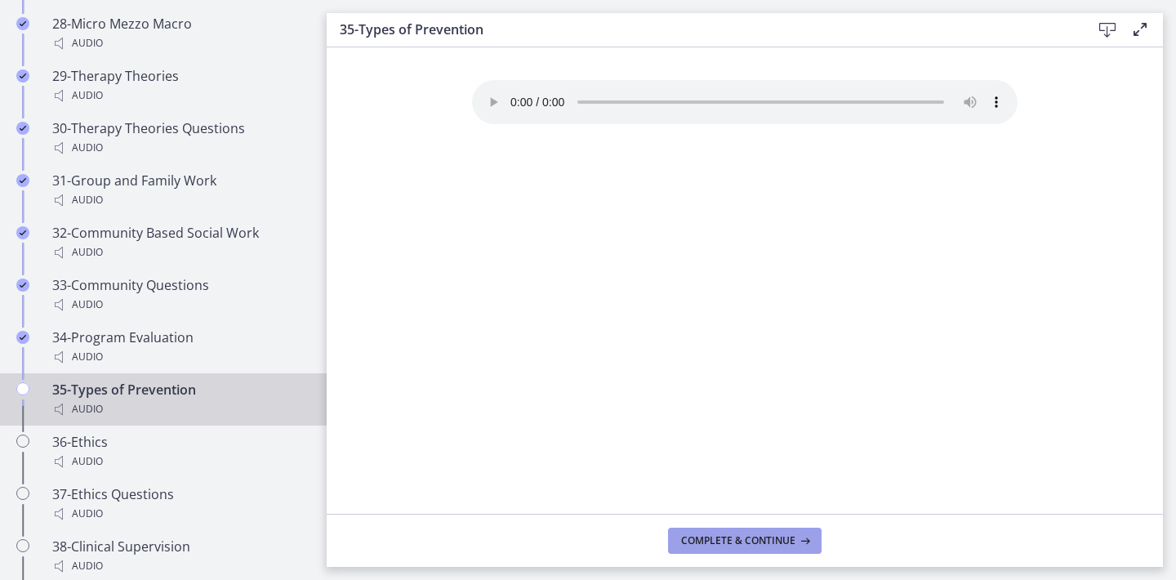
click at [750, 540] on span "Complete & continue" at bounding box center [738, 540] width 114 height 13
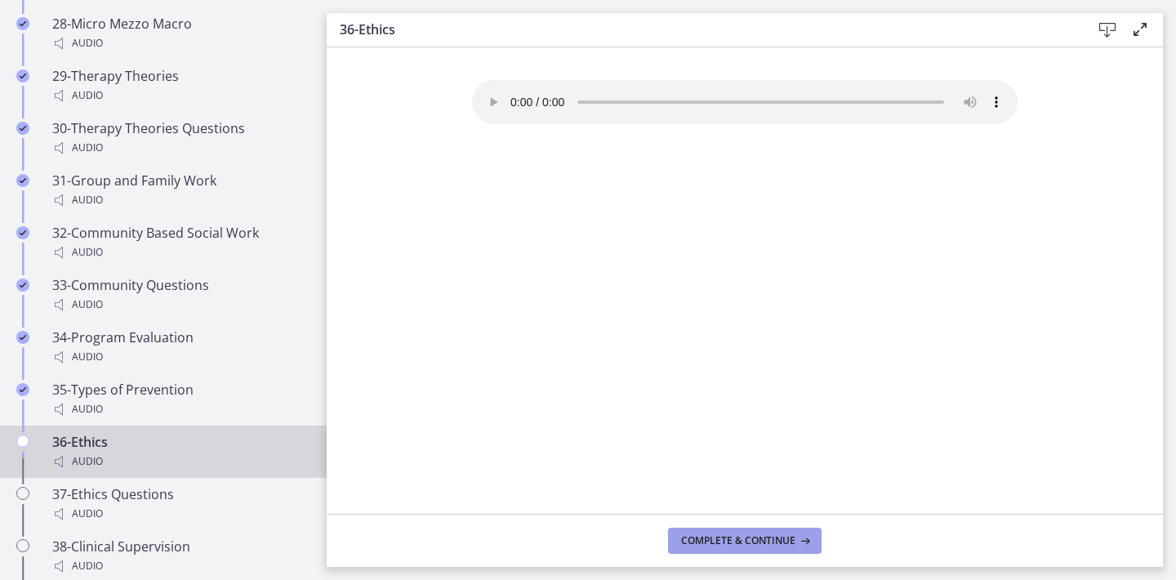
click at [750, 540] on span "Complete & continue" at bounding box center [738, 540] width 114 height 13
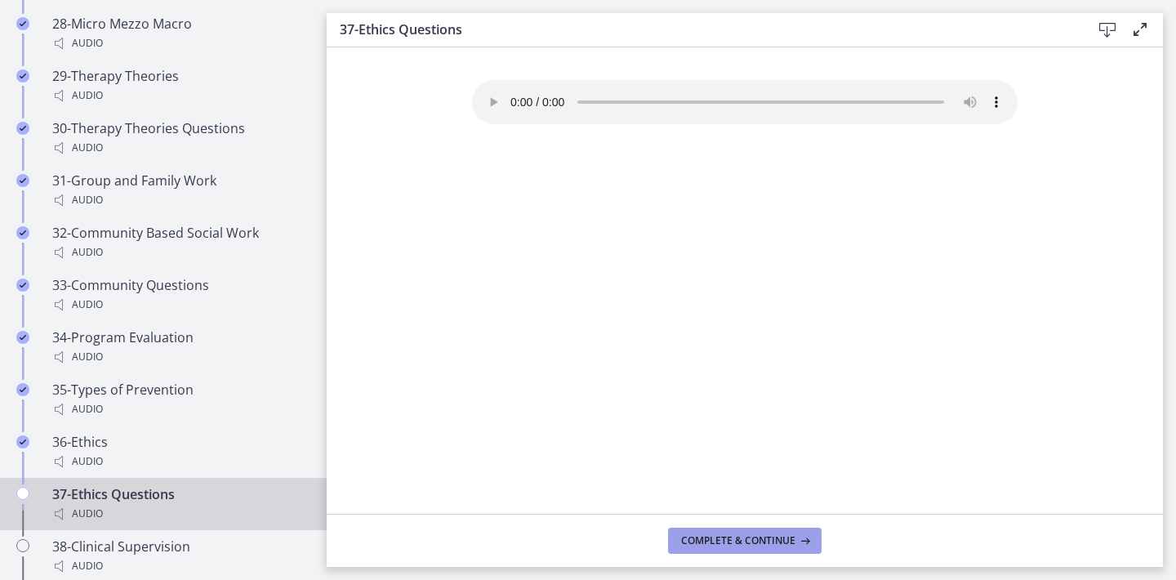
click at [750, 540] on span "Complete & continue" at bounding box center [738, 540] width 114 height 13
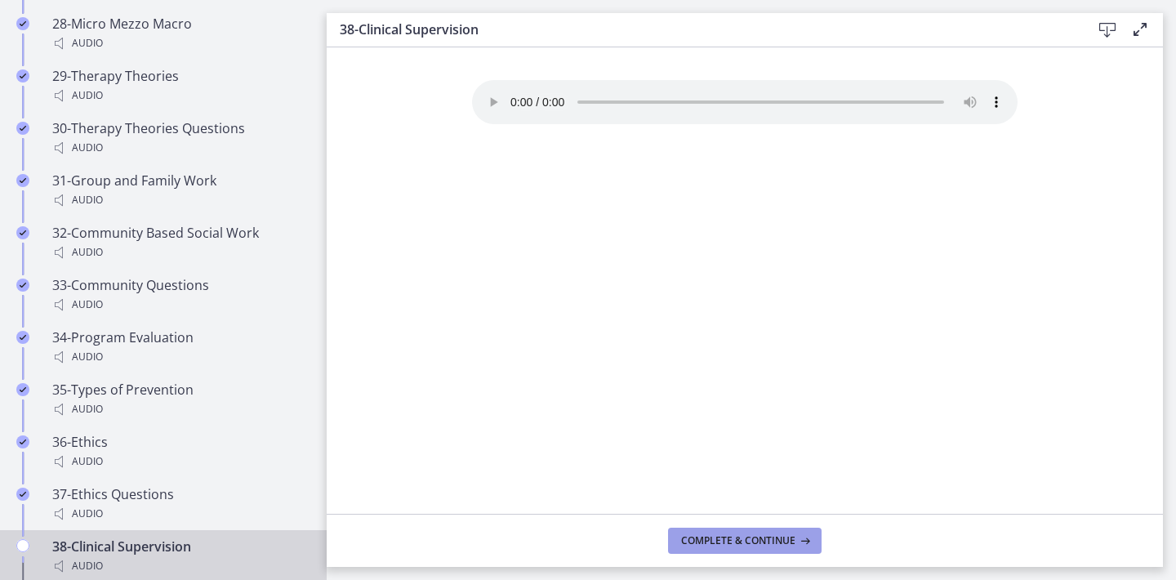
click at [750, 540] on span "Complete & continue" at bounding box center [738, 540] width 114 height 13
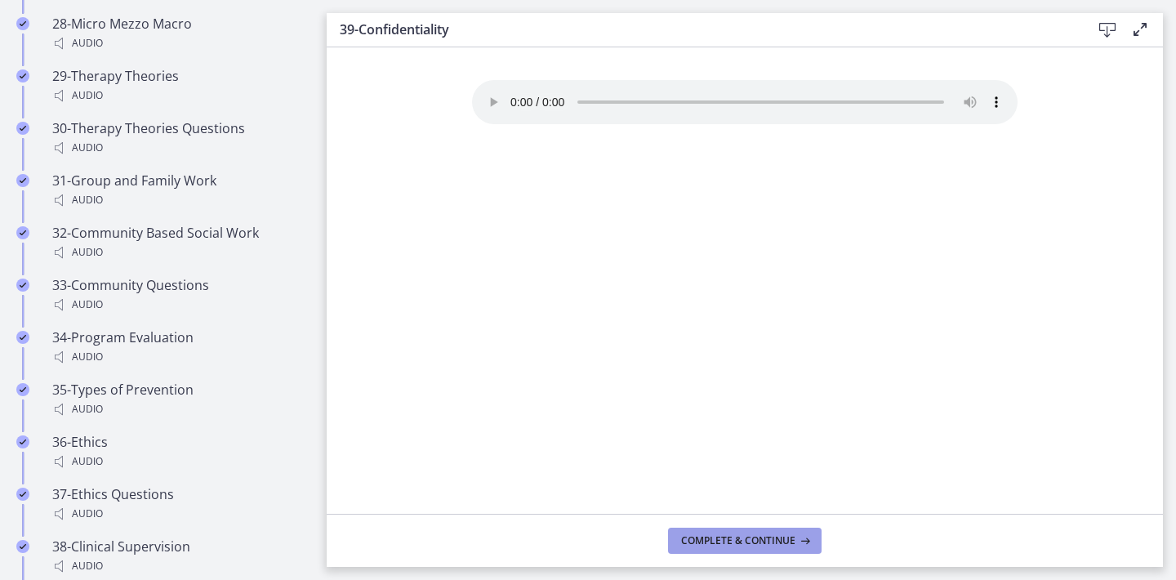
click at [750, 540] on span "Complete & continue" at bounding box center [738, 540] width 114 height 13
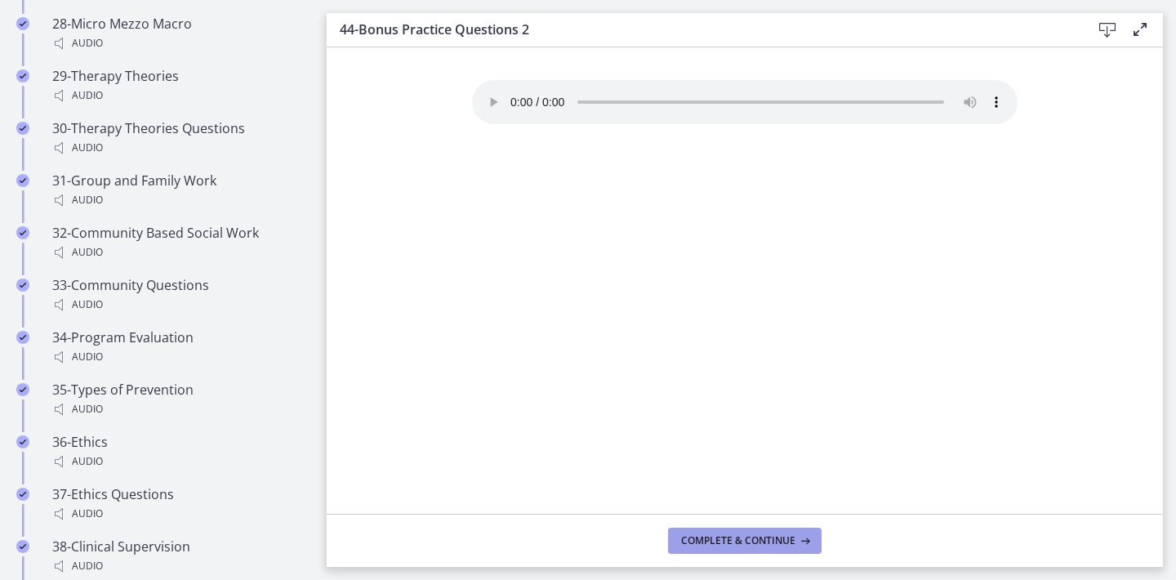
click at [750, 540] on span "Complete & continue" at bounding box center [738, 540] width 114 height 13
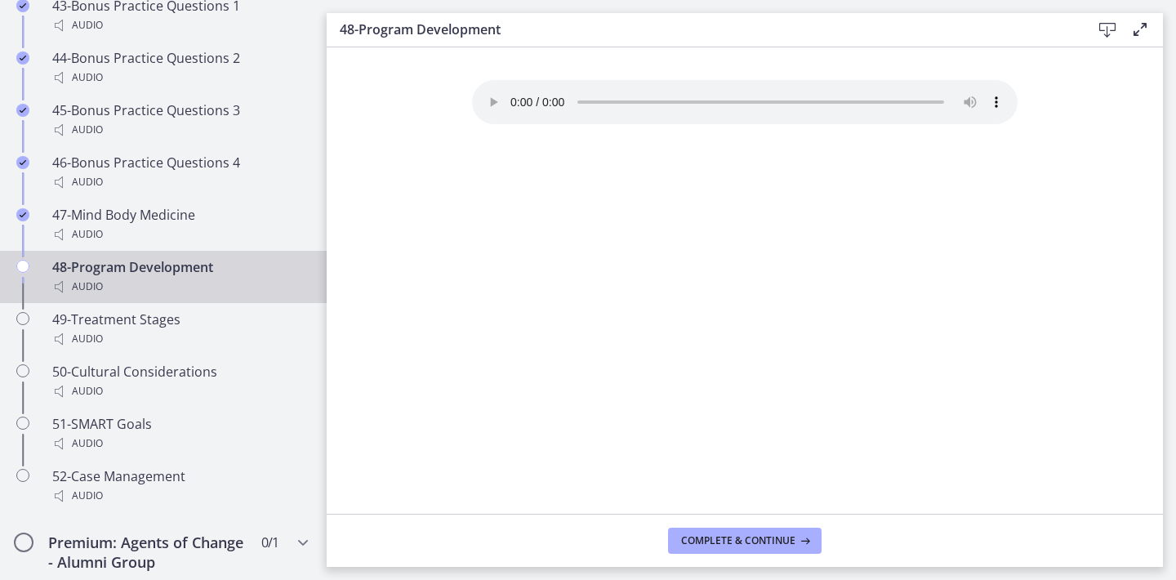
scroll to position [3385, 0]
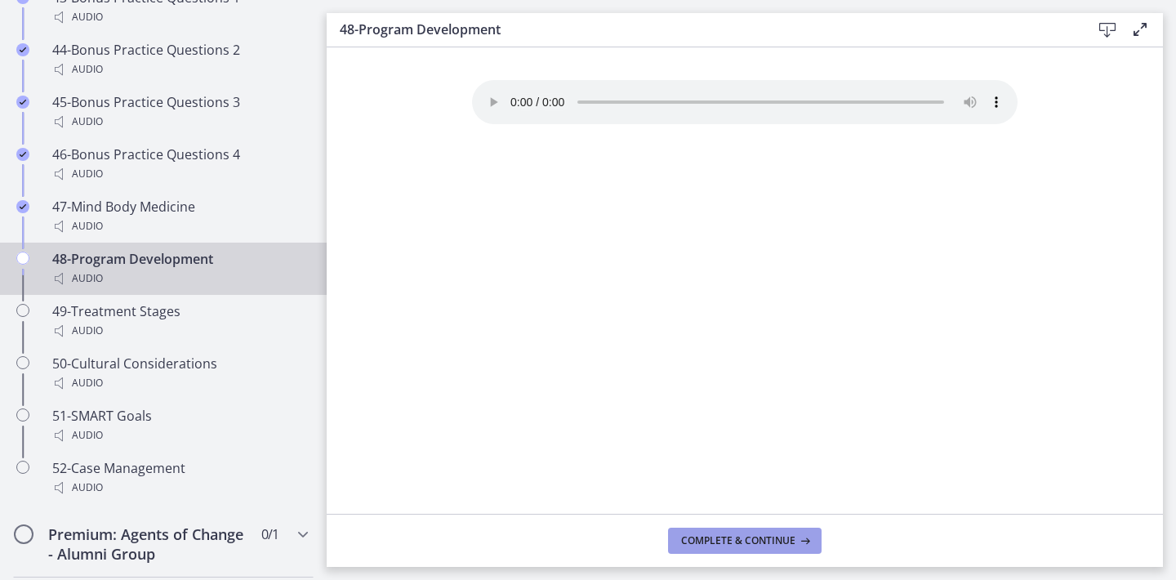
click at [722, 534] on span "Complete & continue" at bounding box center [738, 540] width 114 height 13
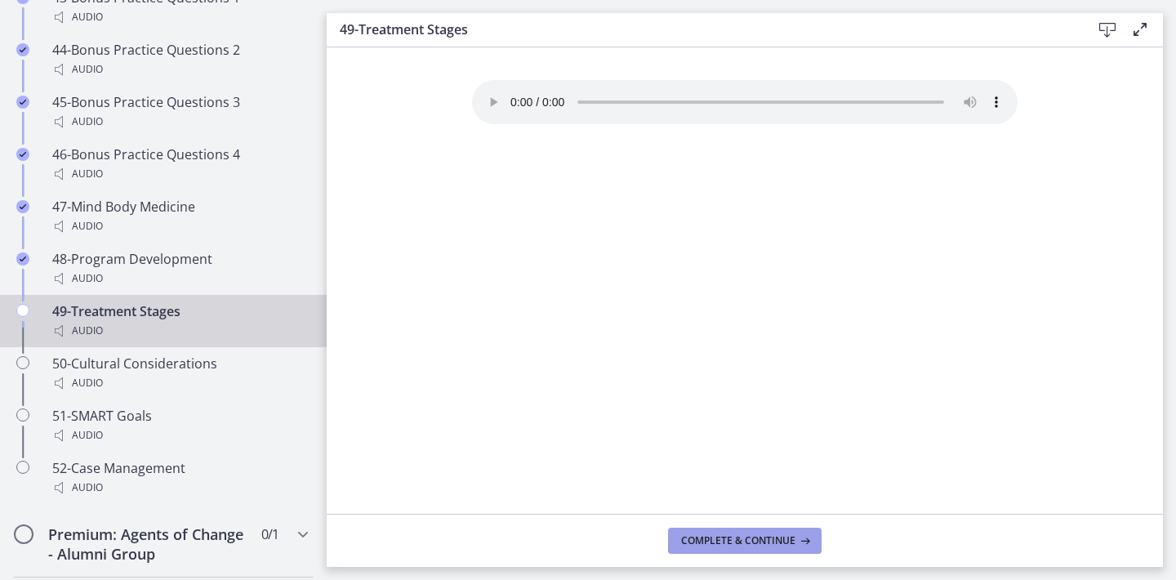
click at [722, 536] on span "Complete & continue" at bounding box center [738, 540] width 114 height 13
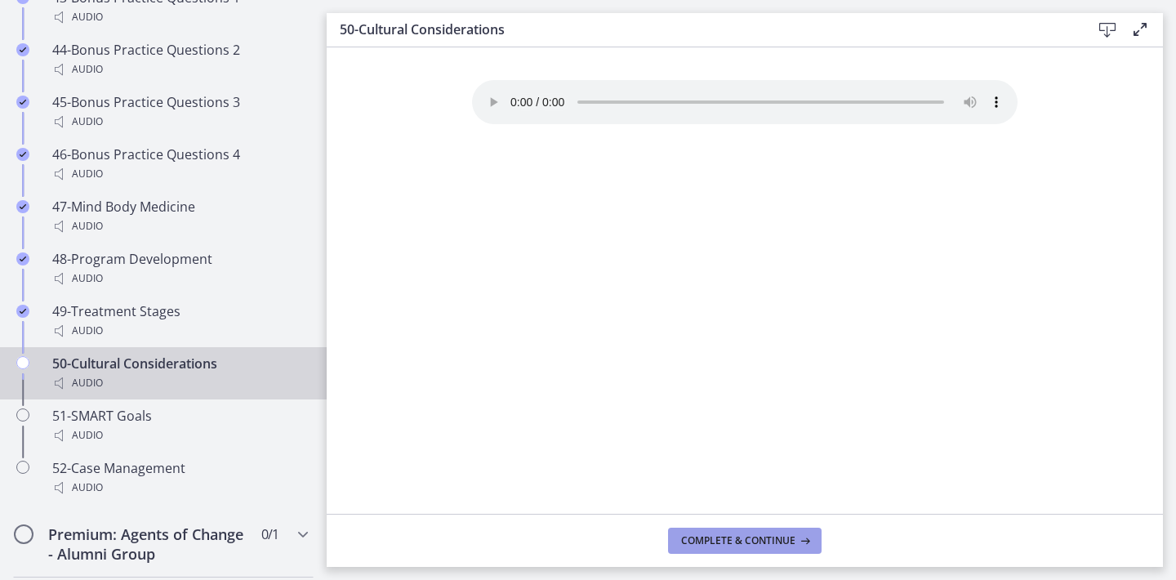
click at [722, 536] on span "Complete & continue" at bounding box center [738, 540] width 114 height 13
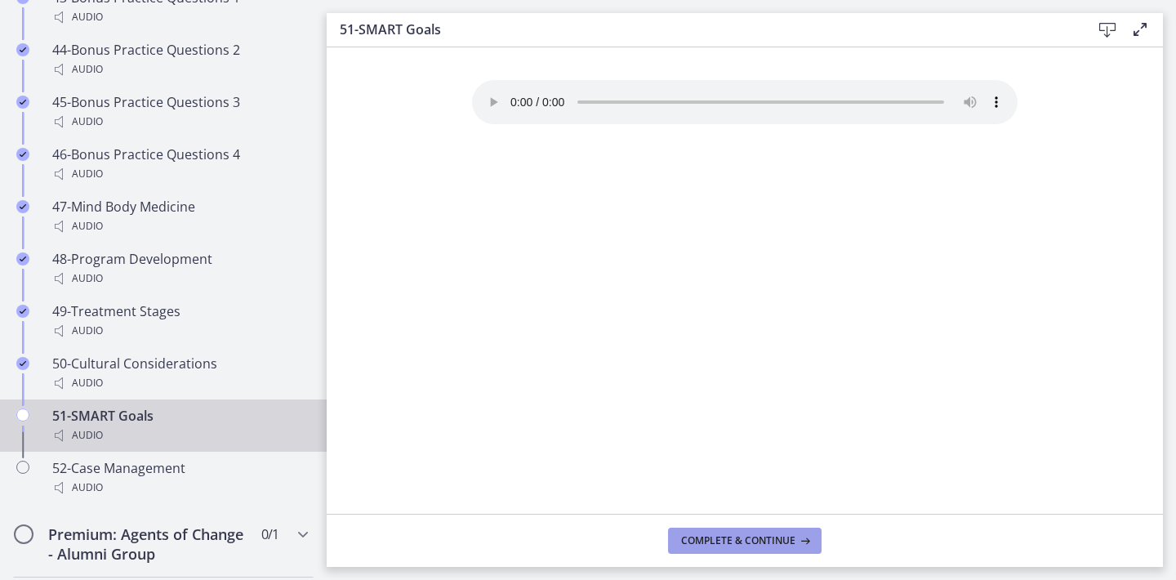
click at [722, 536] on span "Complete & continue" at bounding box center [738, 540] width 114 height 13
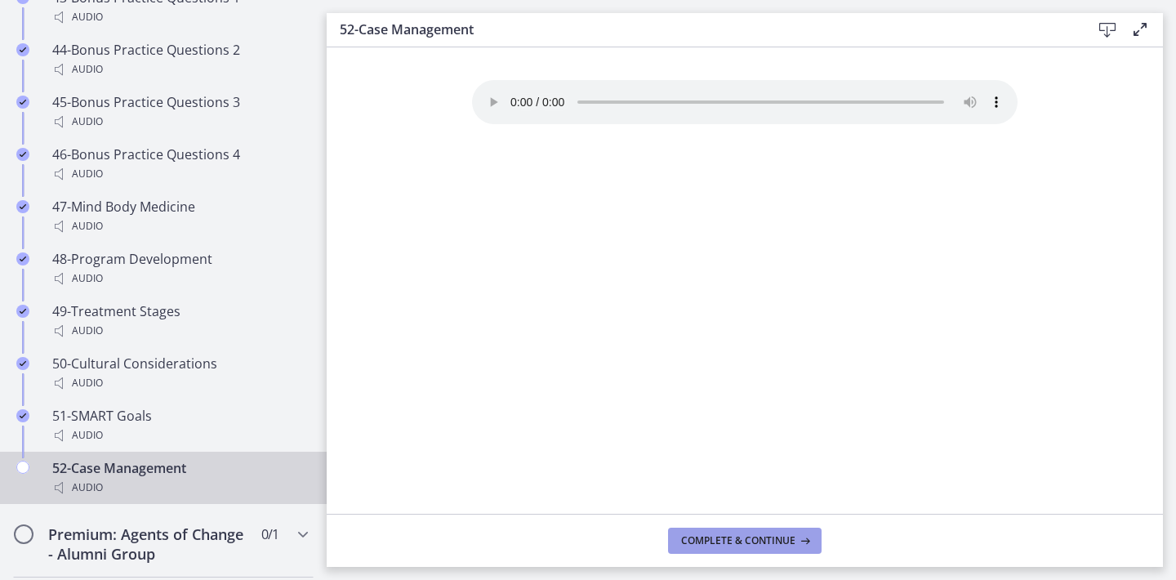
click at [722, 536] on span "Complete & continue" at bounding box center [738, 540] width 114 height 13
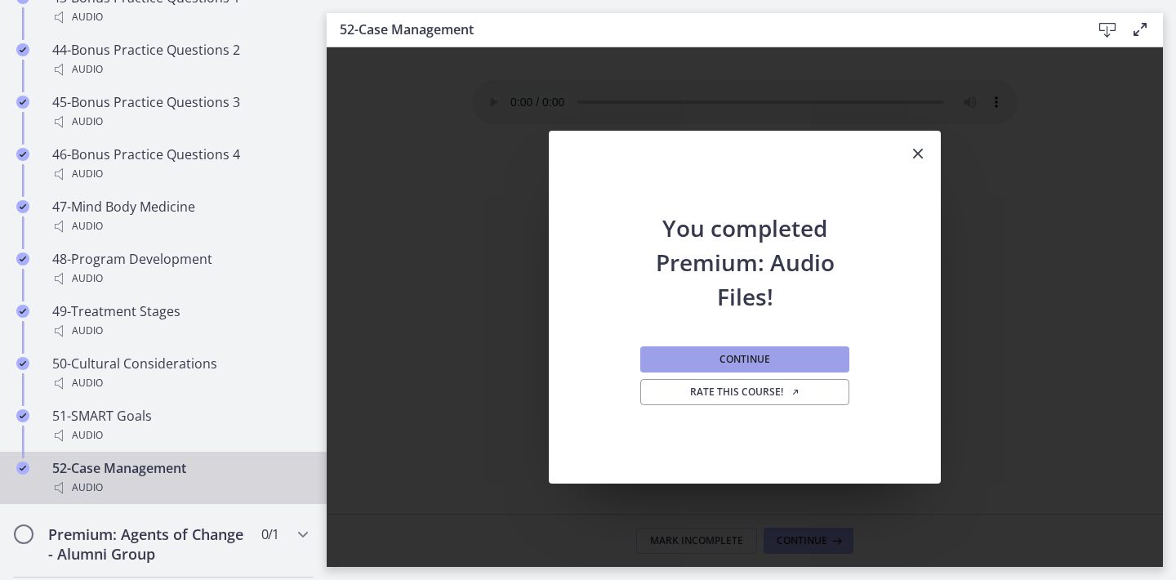
click at [754, 357] on span "Continue" at bounding box center [744, 359] width 51 height 13
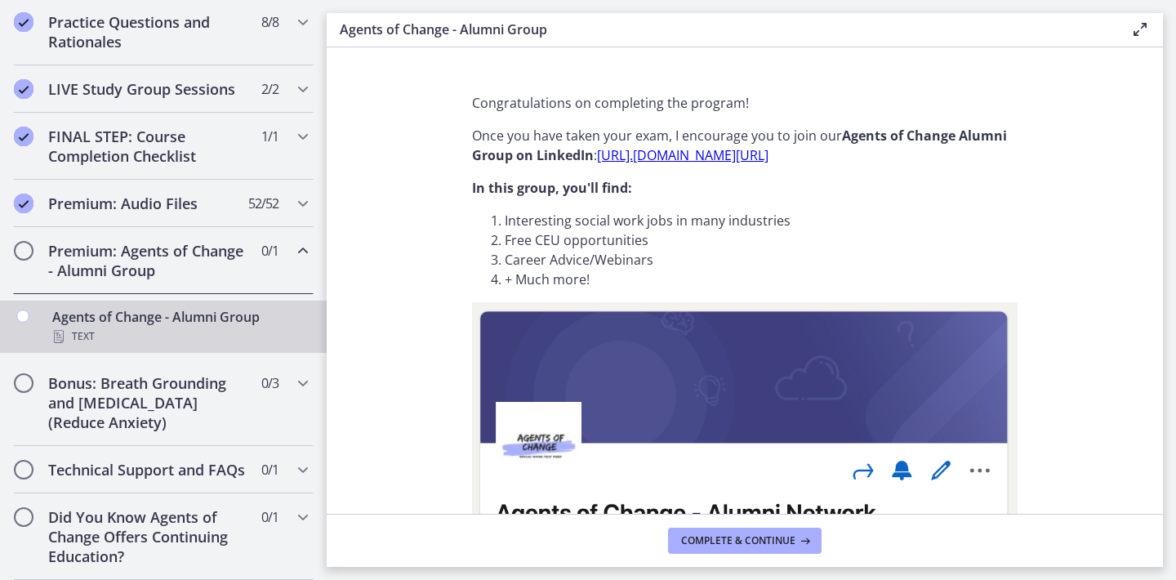
scroll to position [859, 0]
click at [752, 547] on button "Complete & continue" at bounding box center [744, 540] width 153 height 26
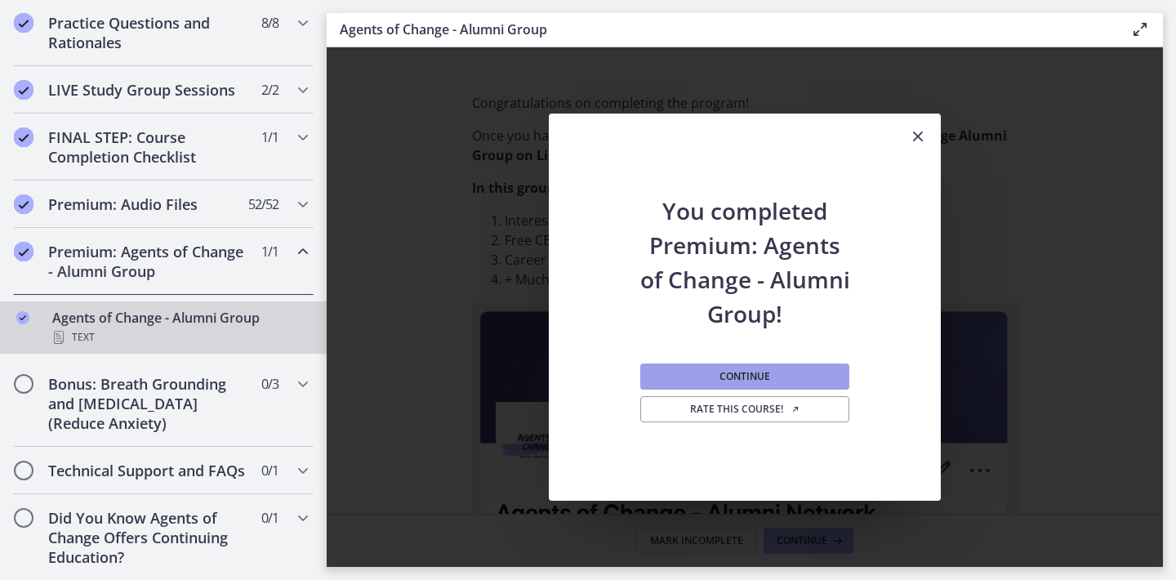
click at [766, 376] on span "Continue" at bounding box center [744, 376] width 51 height 13
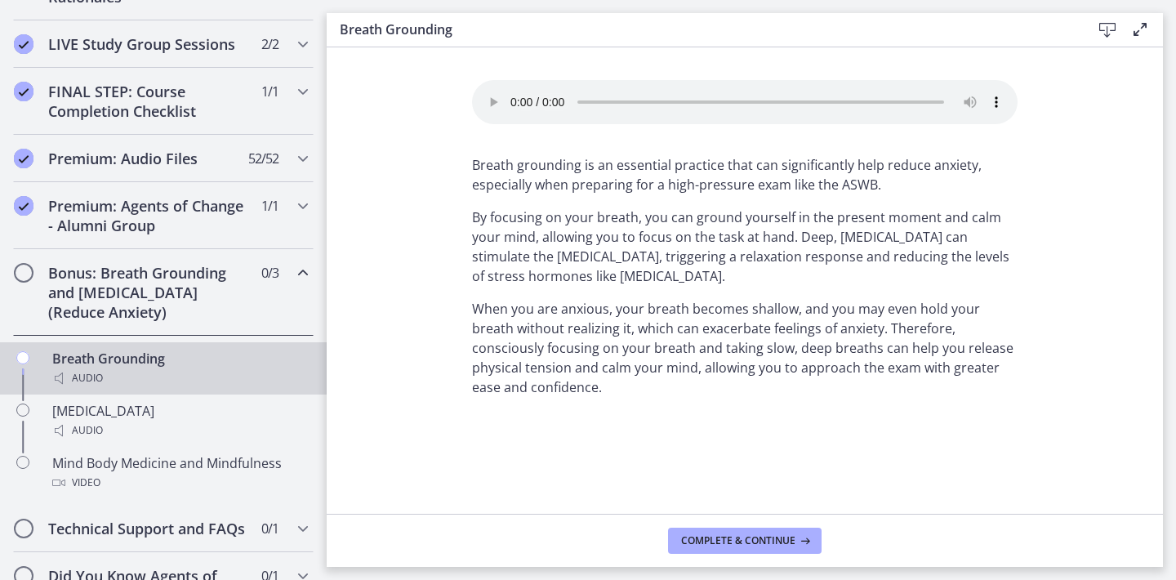
scroll to position [931, 0]
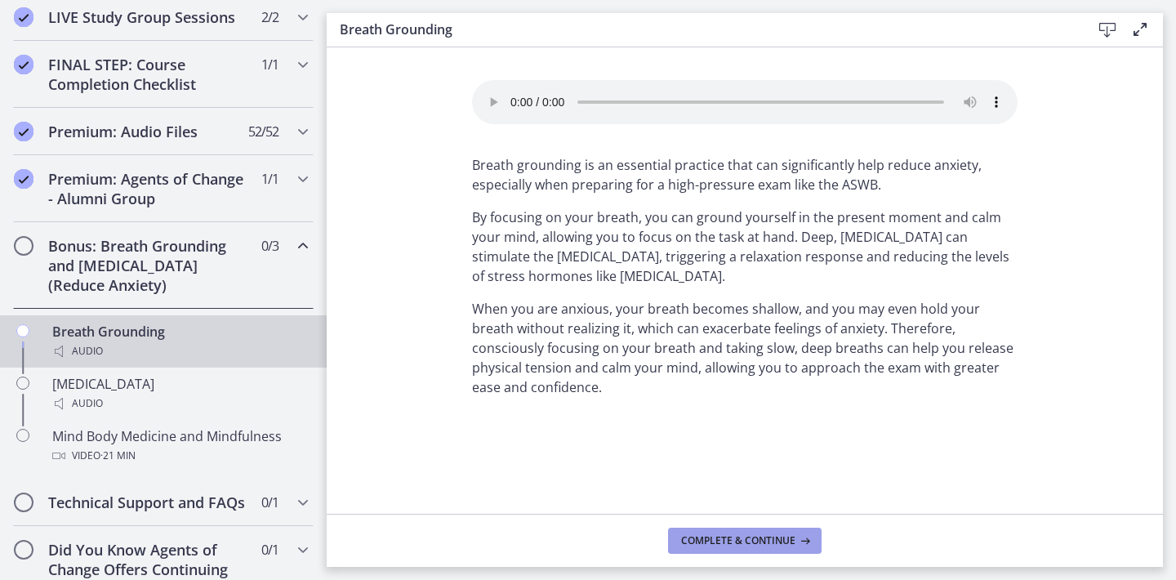
click at [726, 536] on span "Complete & continue" at bounding box center [738, 540] width 114 height 13
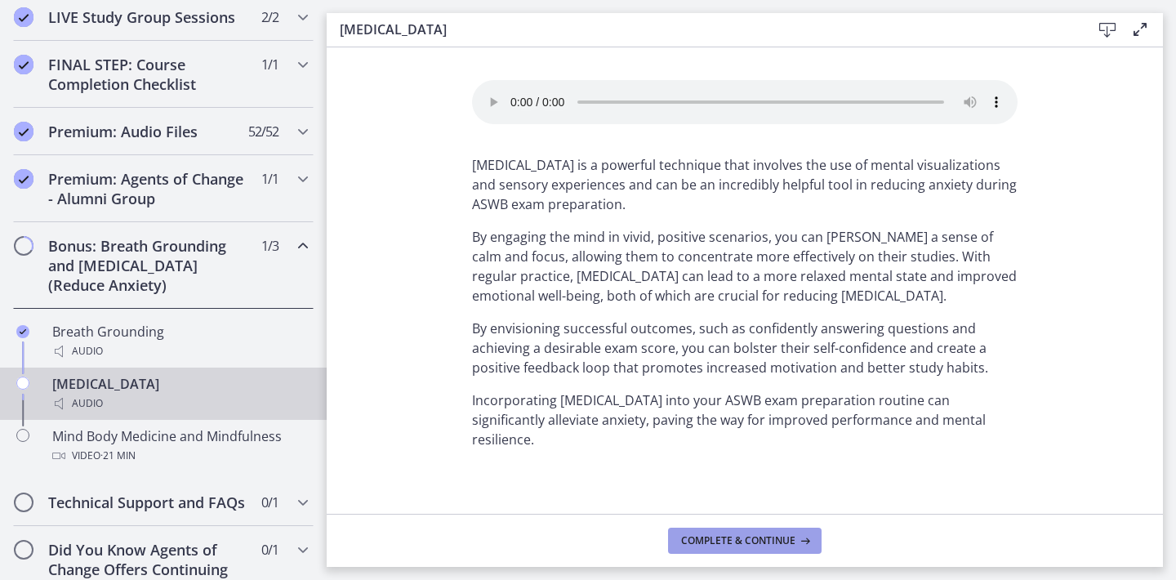
click at [729, 536] on span "Complete & continue" at bounding box center [738, 540] width 114 height 13
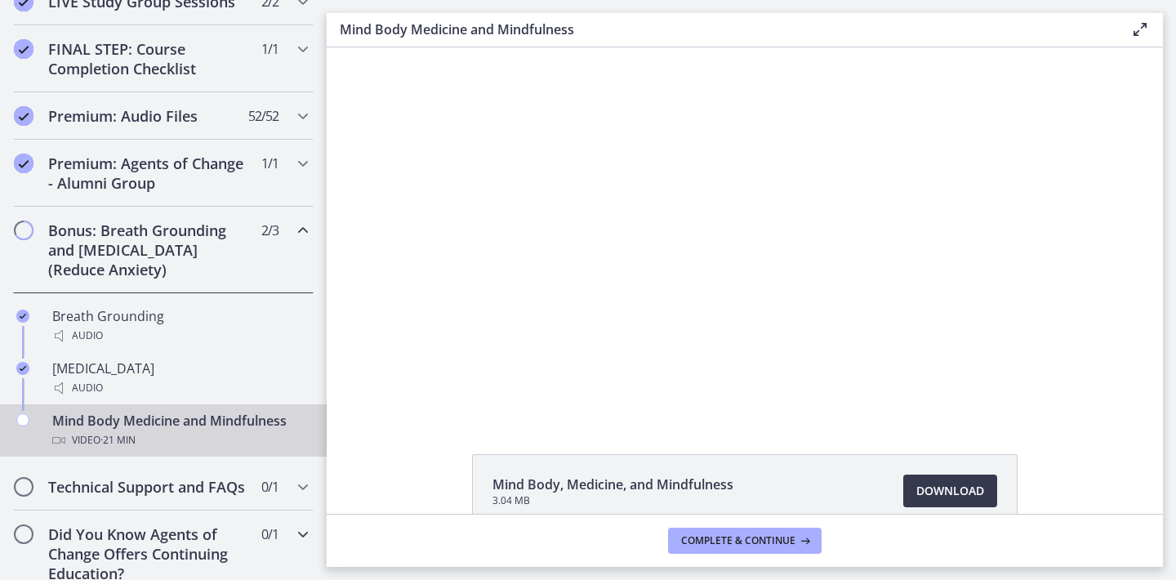
scroll to position [963, 0]
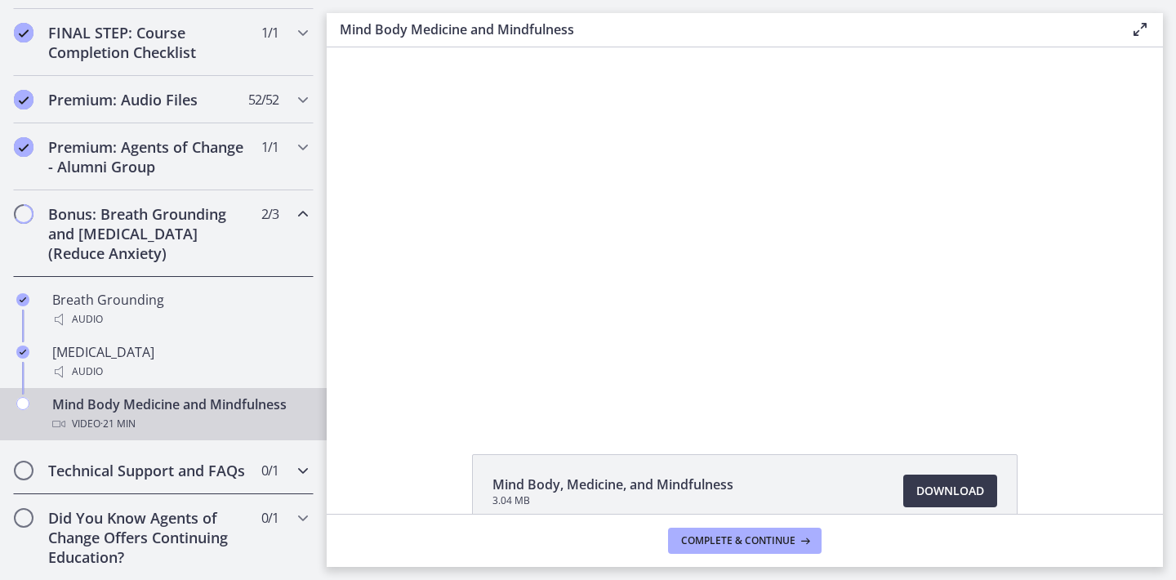
click at [293, 475] on icon "Chapters" at bounding box center [303, 470] width 20 height 20
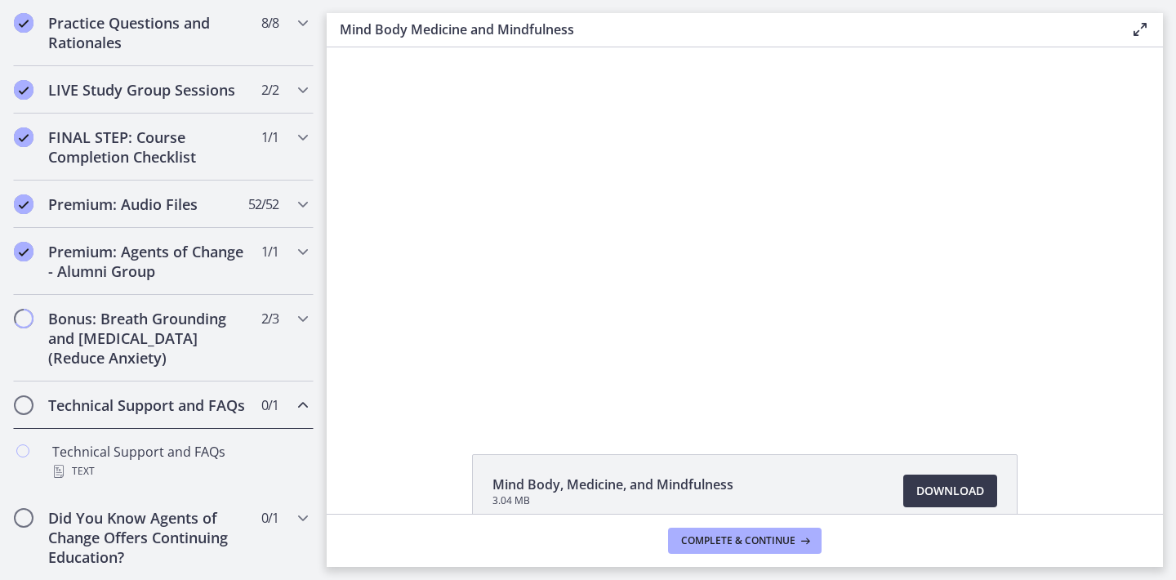
click at [308, 407] on icon "Chapters" at bounding box center [303, 405] width 20 height 20
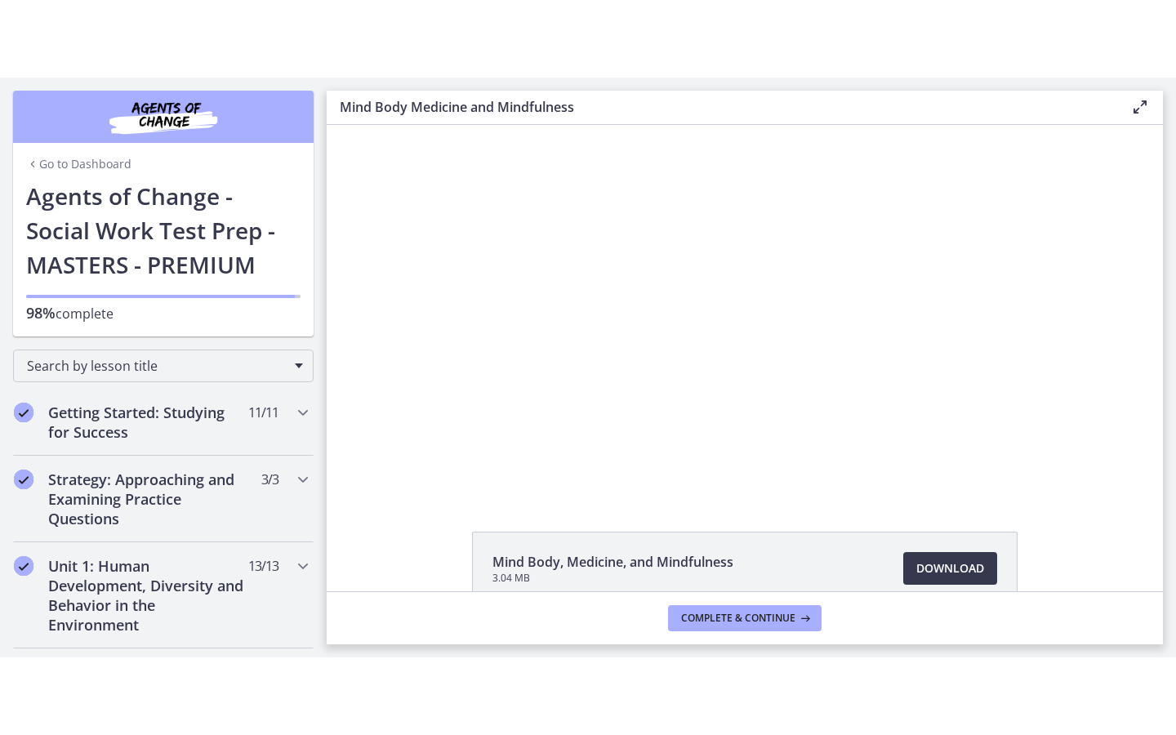
scroll to position [793, 0]
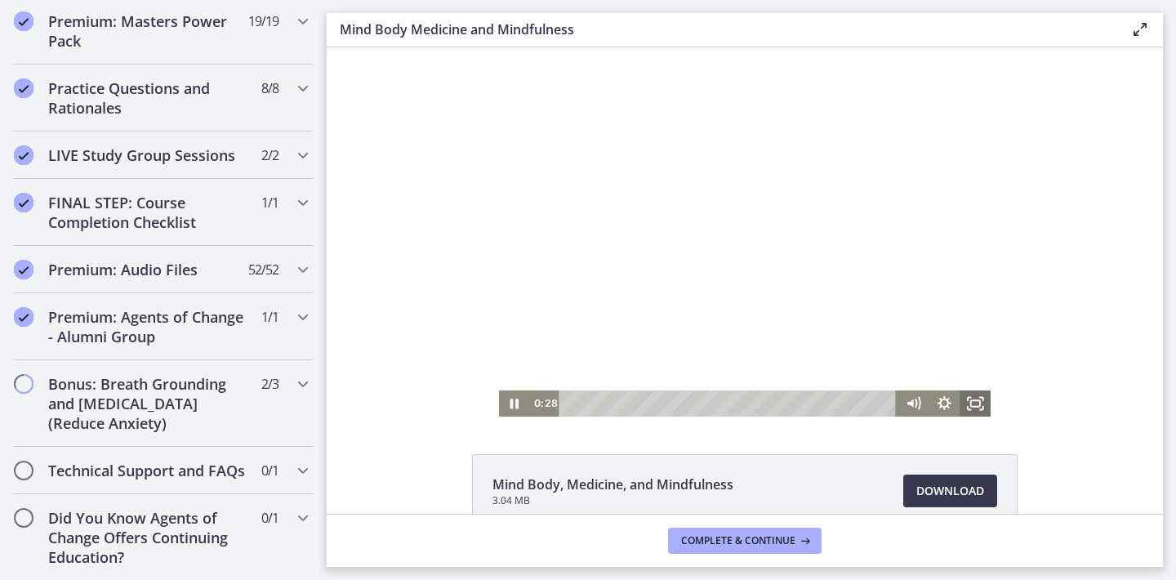
click at [976, 414] on icon "Fullscreen" at bounding box center [974, 403] width 31 height 26
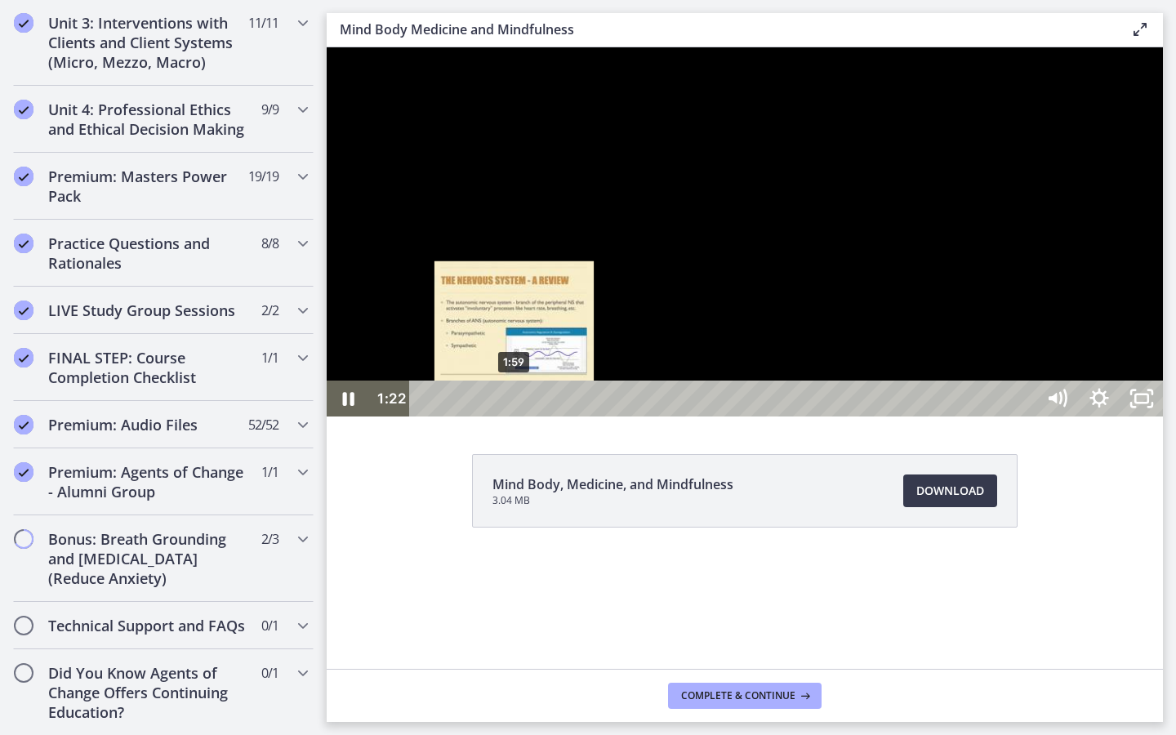
click at [514, 416] on div "1:59" at bounding box center [724, 398] width 599 height 36
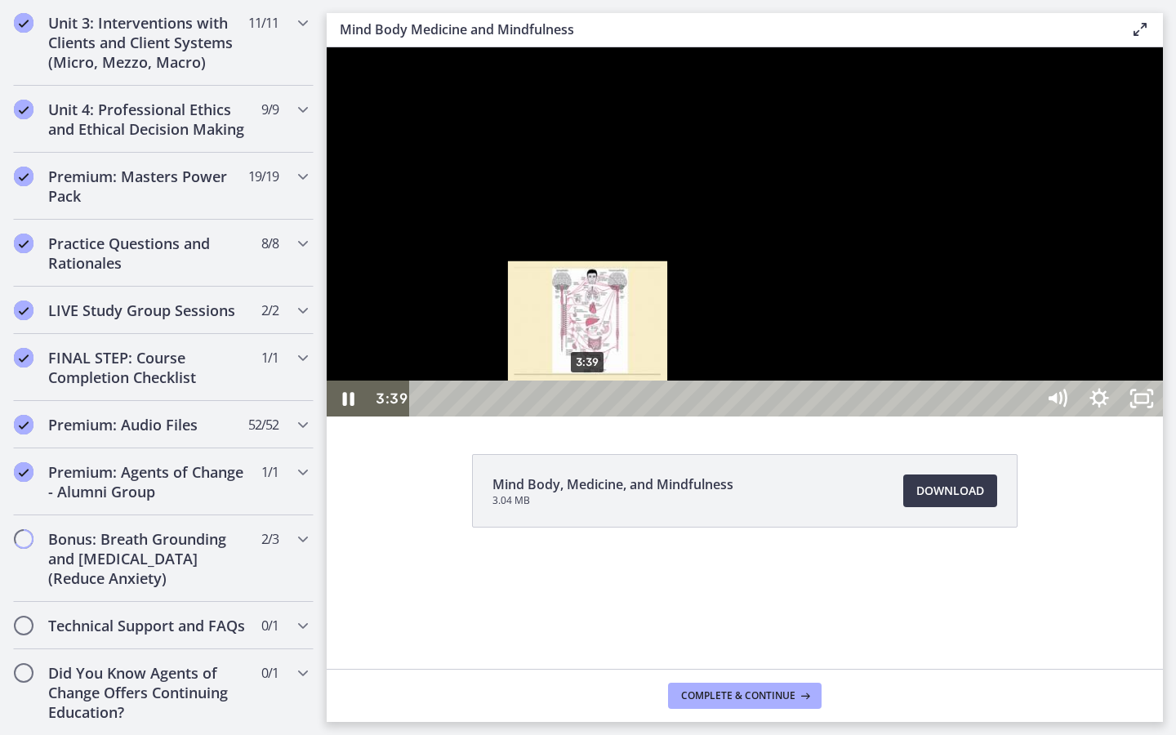
click at [589, 416] on div "3:39" at bounding box center [724, 398] width 599 height 36
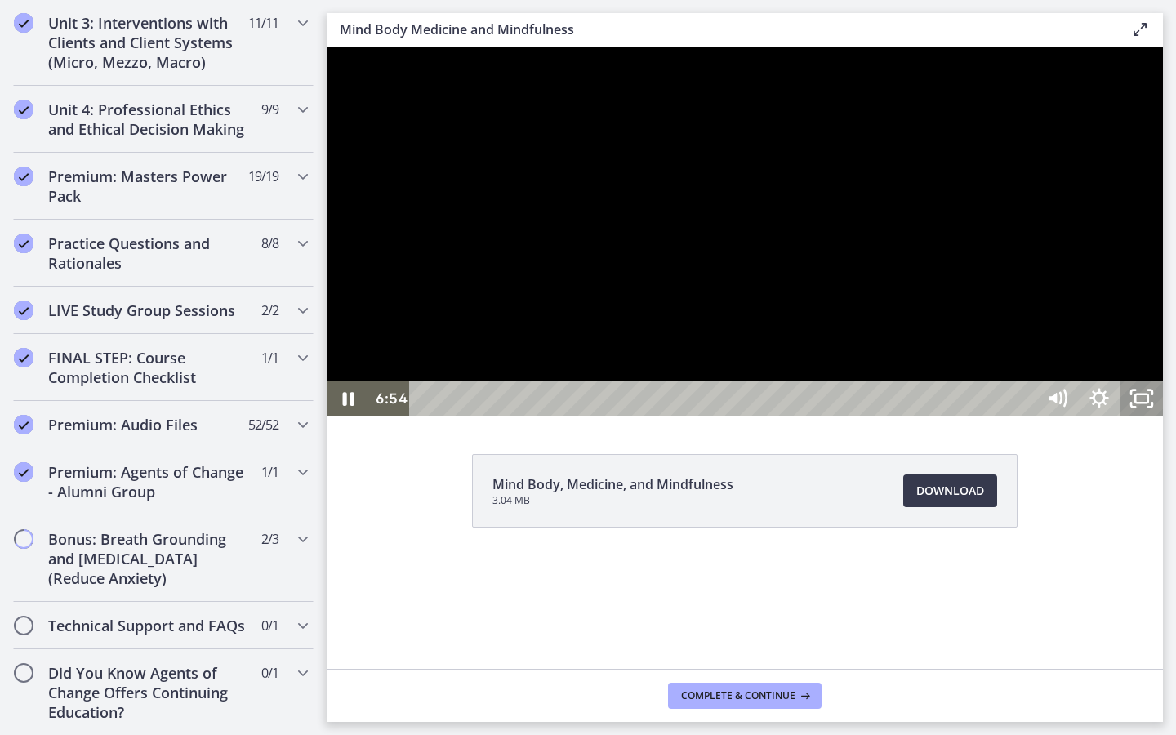
click at [1148, 402] on rect "Unfullscreen" at bounding box center [1141, 398] width 13 height 8
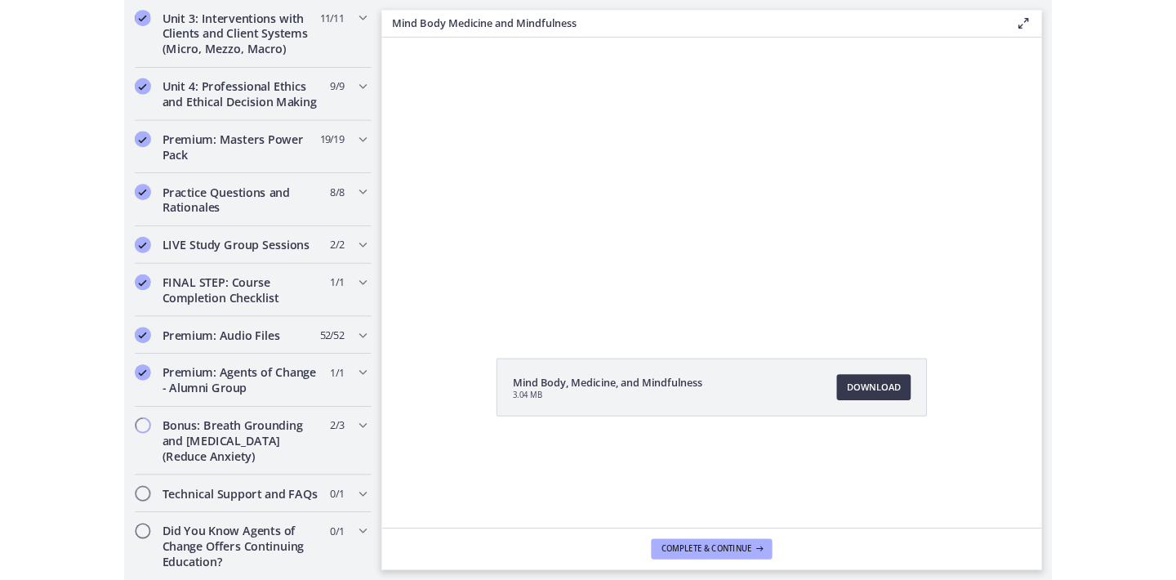
scroll to position [793, 0]
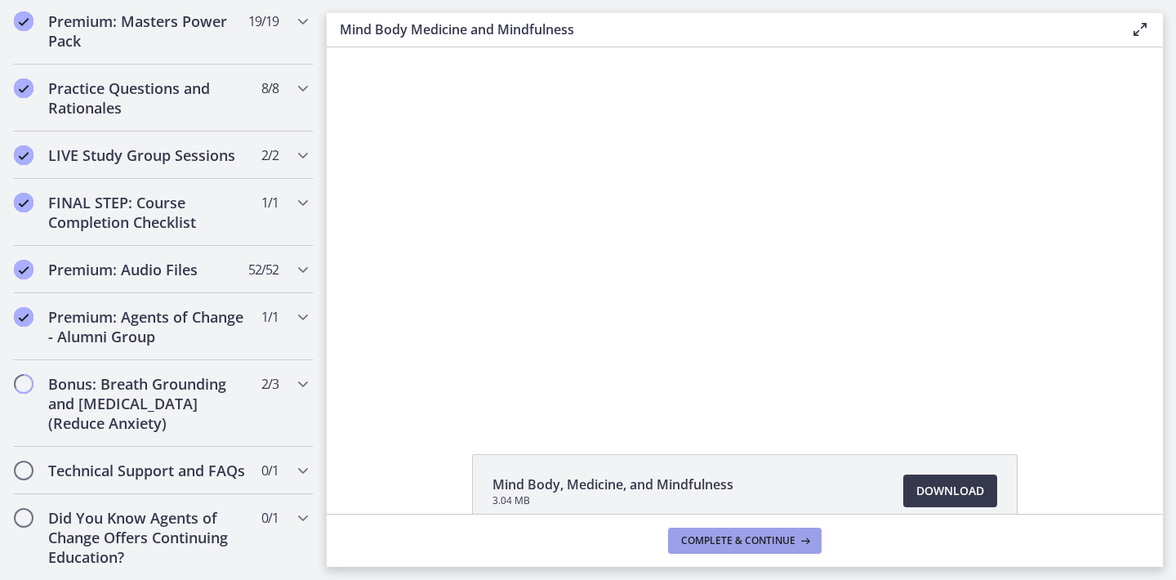
click at [782, 540] on span "Complete & continue" at bounding box center [738, 540] width 114 height 13
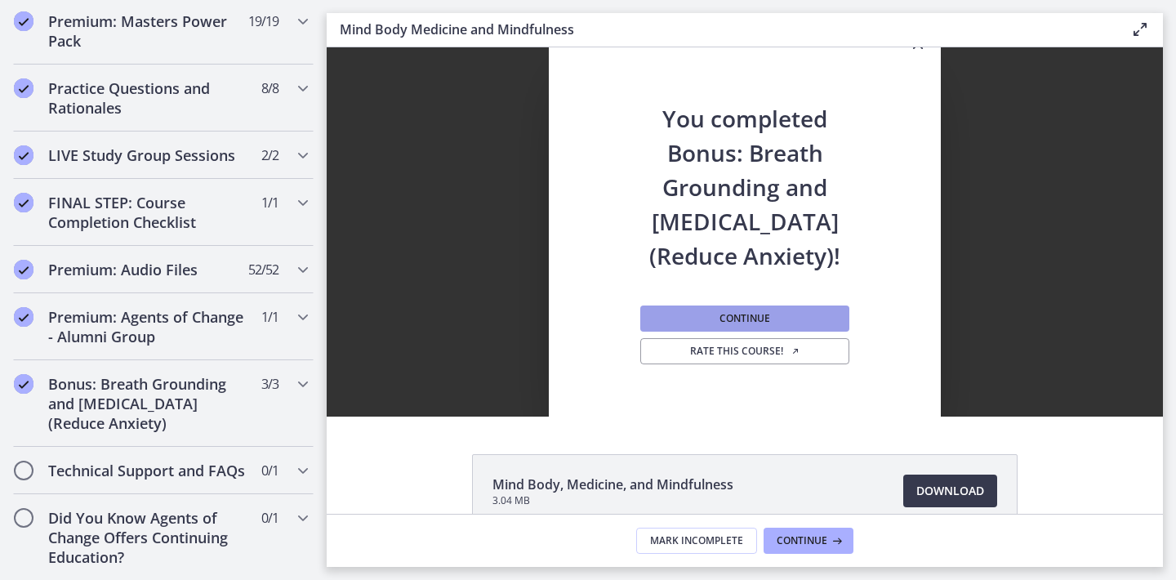
click at [767, 321] on span "Continue" at bounding box center [744, 318] width 51 height 13
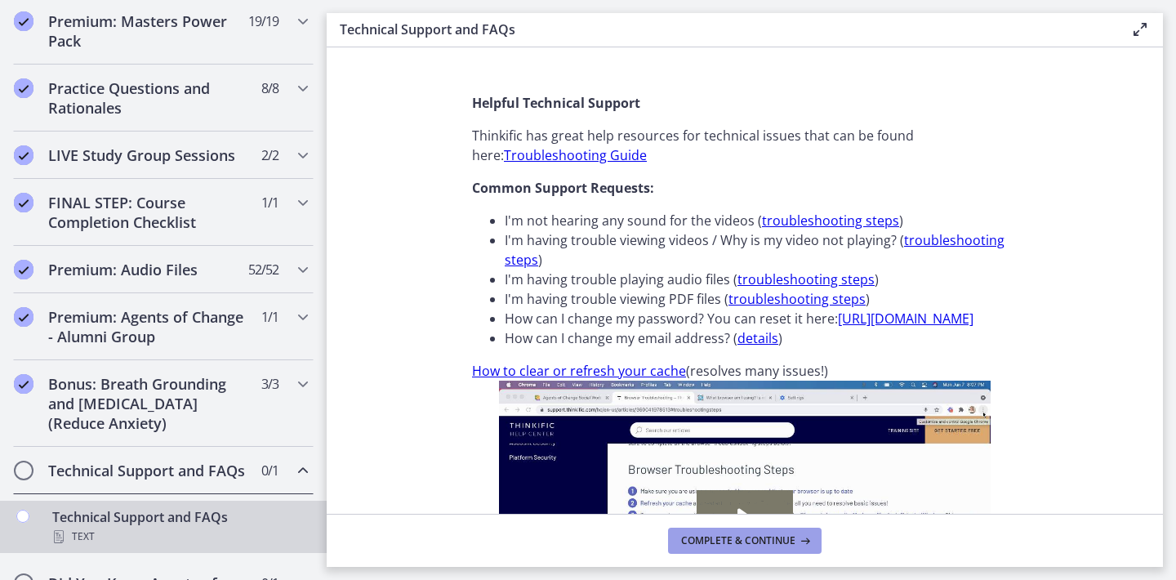
click at [712, 530] on button "Complete & continue" at bounding box center [744, 540] width 153 height 26
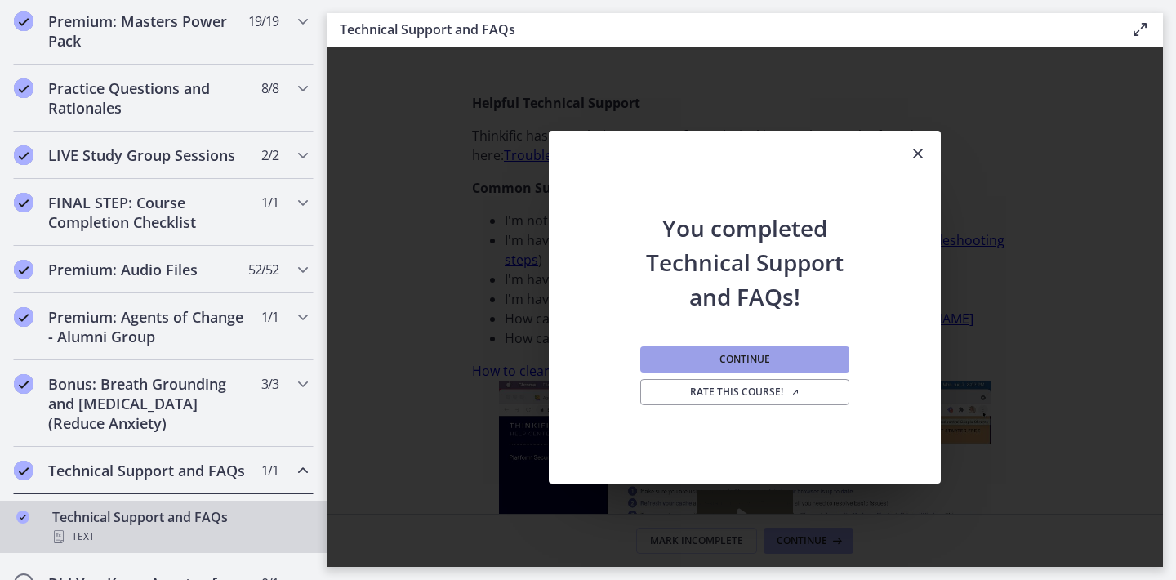
click at [731, 356] on span "Continue" at bounding box center [744, 359] width 51 height 13
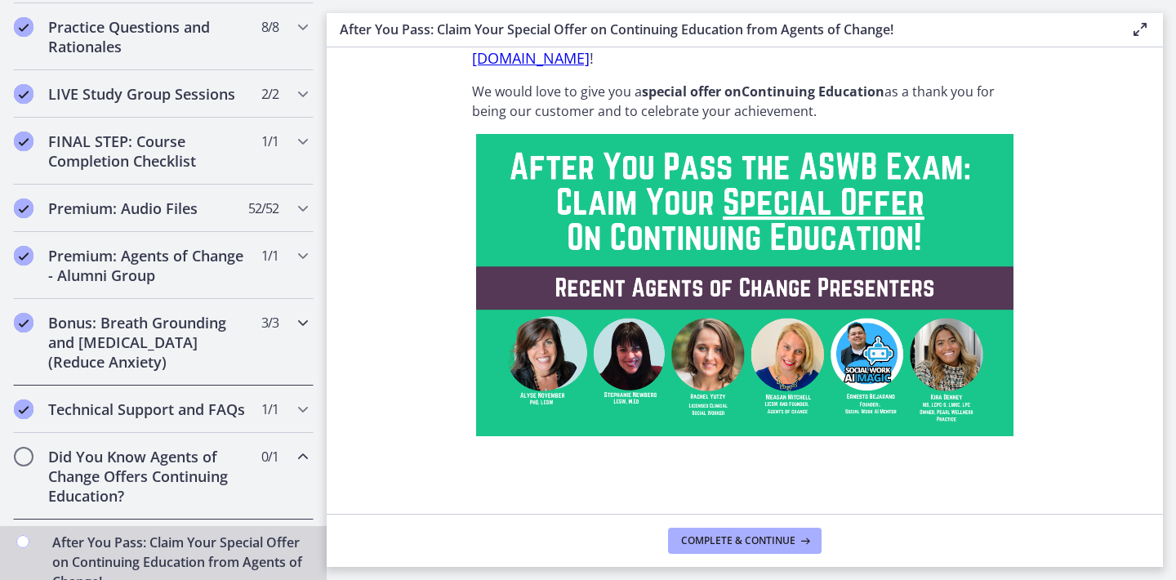
scroll to position [898, 0]
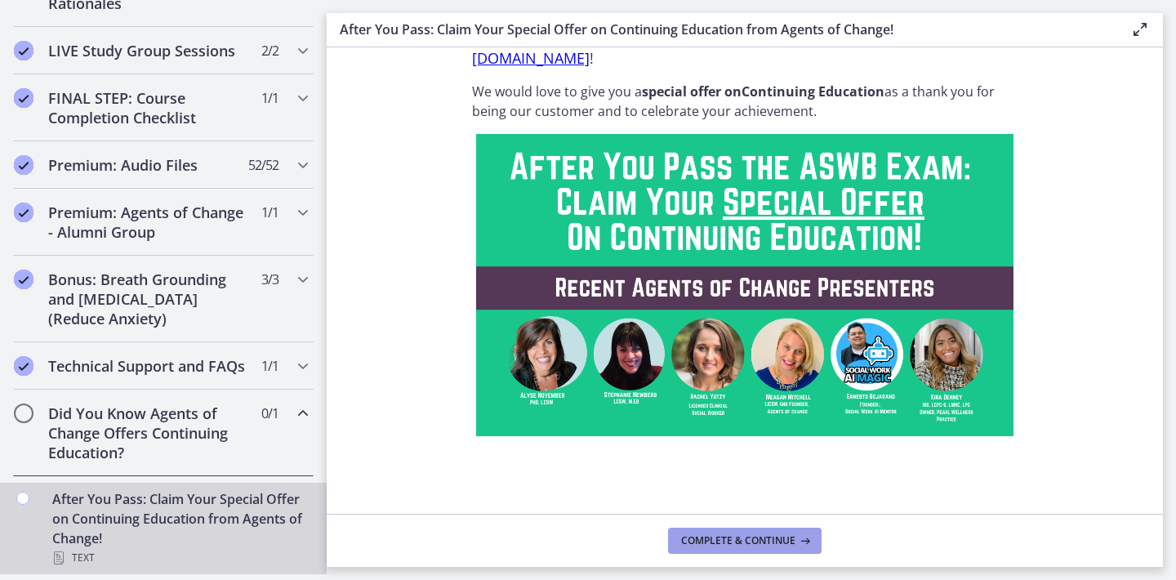
click at [722, 538] on span "Complete & continue" at bounding box center [738, 540] width 114 height 13
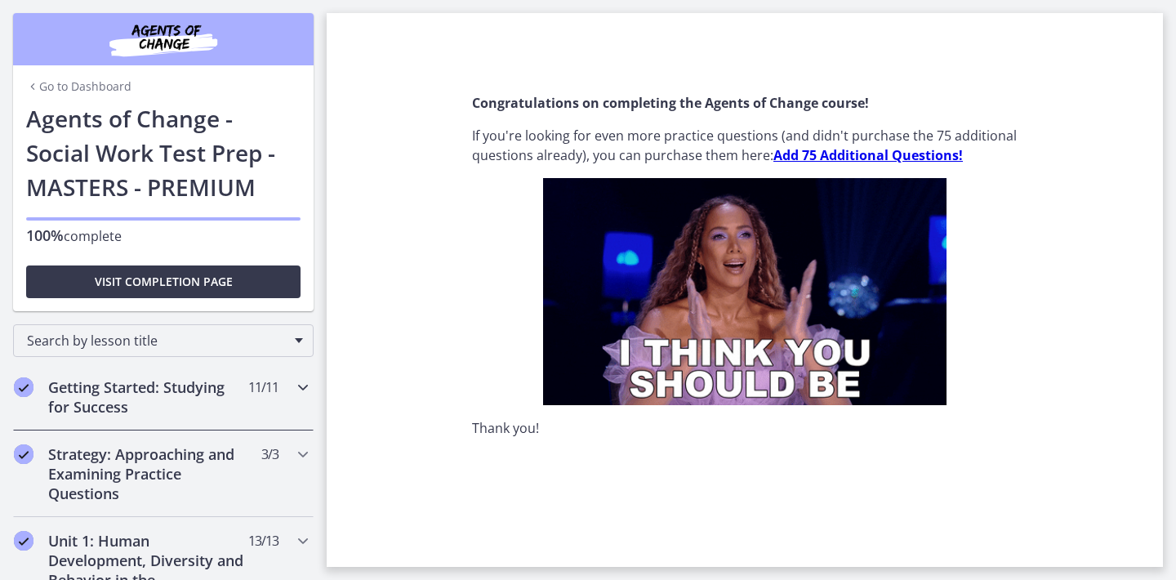
click at [171, 380] on h2 "Getting Started: Studying for Success" at bounding box center [147, 396] width 199 height 39
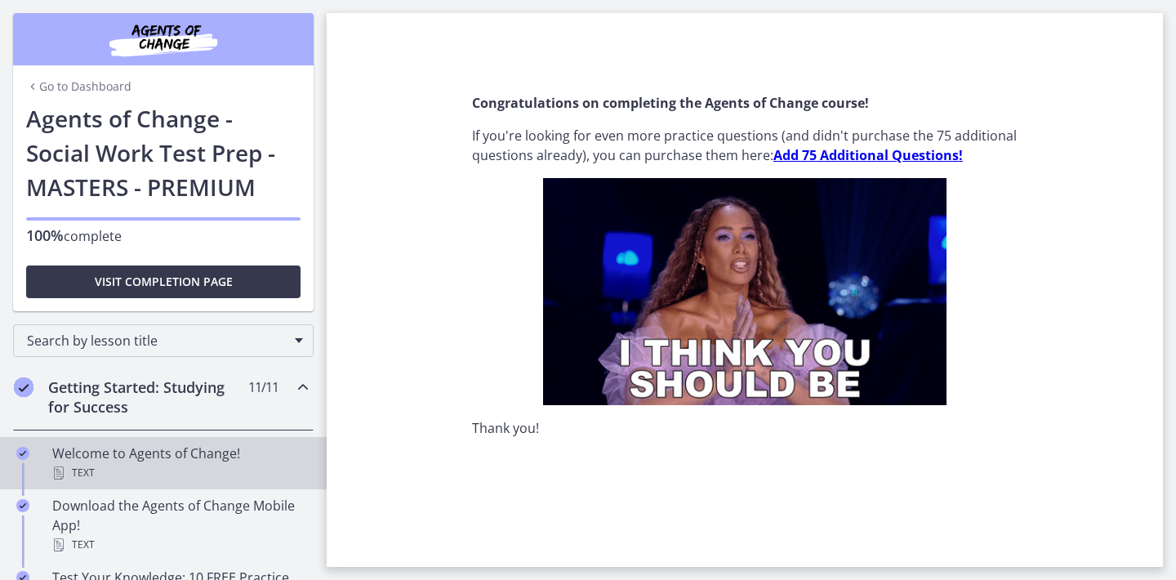
click at [151, 455] on div "Welcome to Agents of Change! Text" at bounding box center [179, 462] width 255 height 39
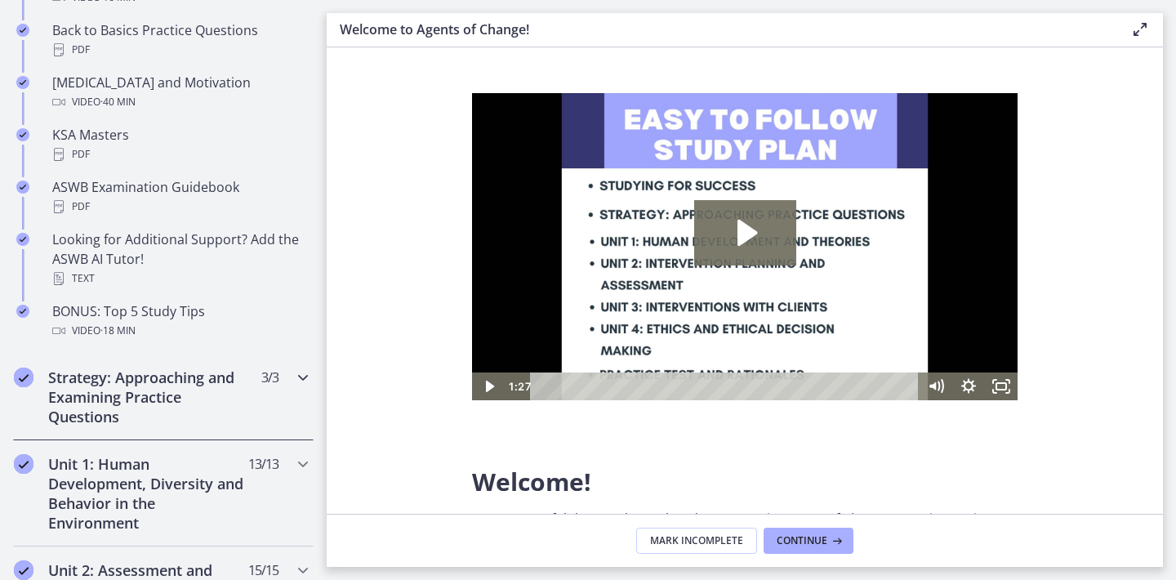
scroll to position [727, 0]
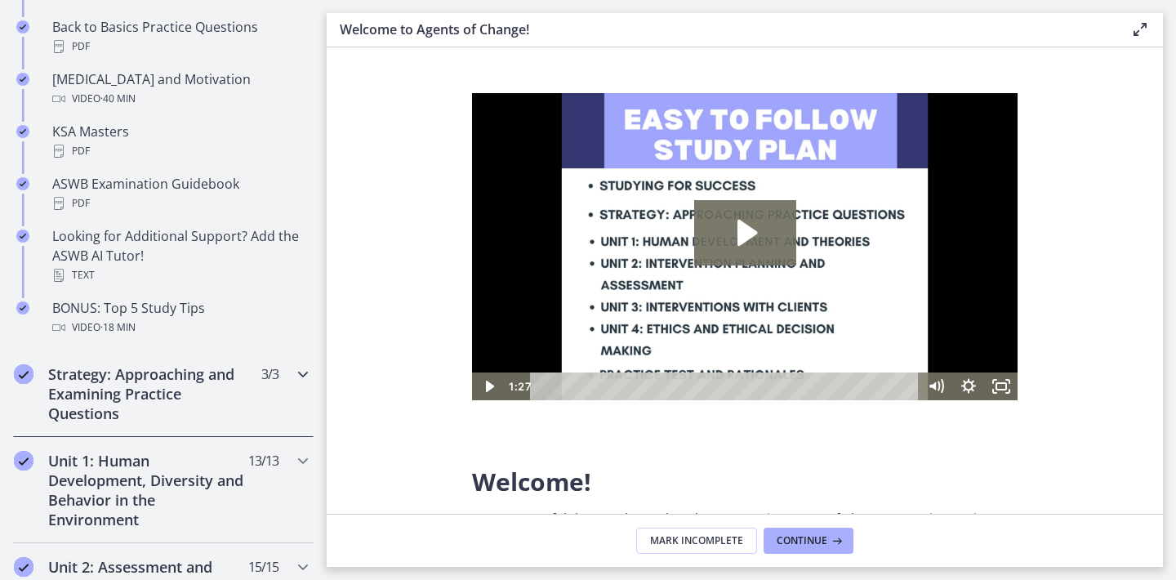
click at [176, 389] on h2 "Strategy: Approaching and Examining Practice Questions" at bounding box center [147, 393] width 199 height 59
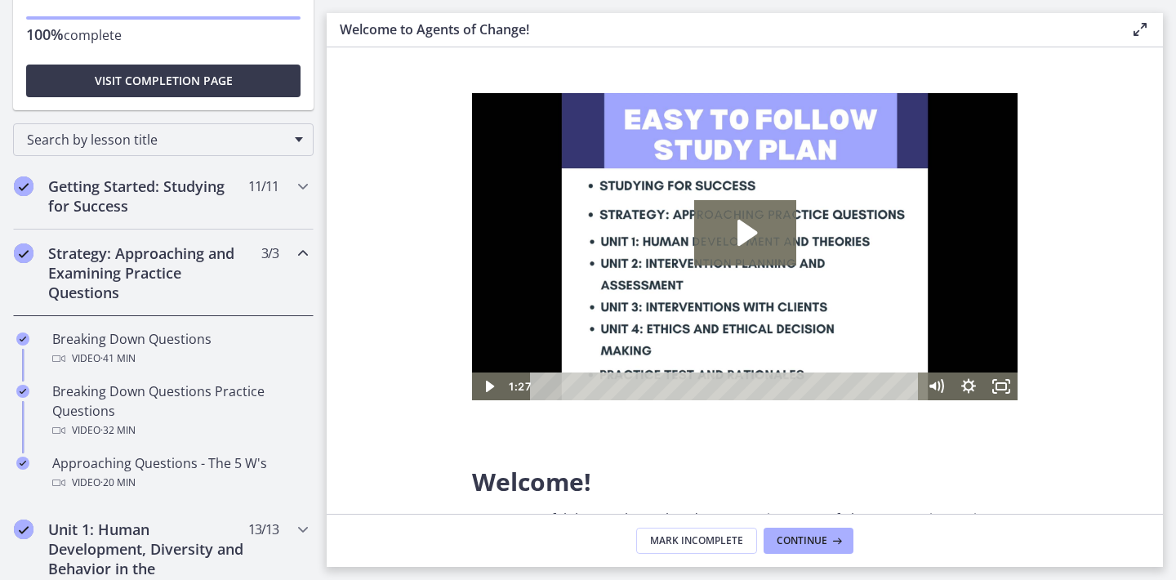
scroll to position [176, 0]
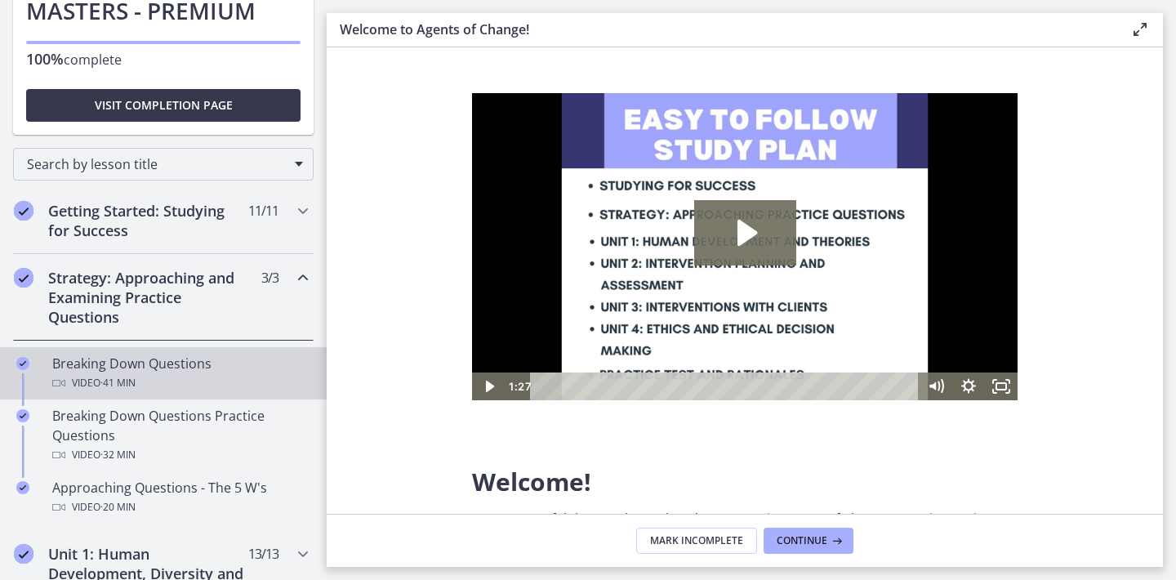
click at [176, 389] on div "Video · 41 min" at bounding box center [179, 383] width 255 height 20
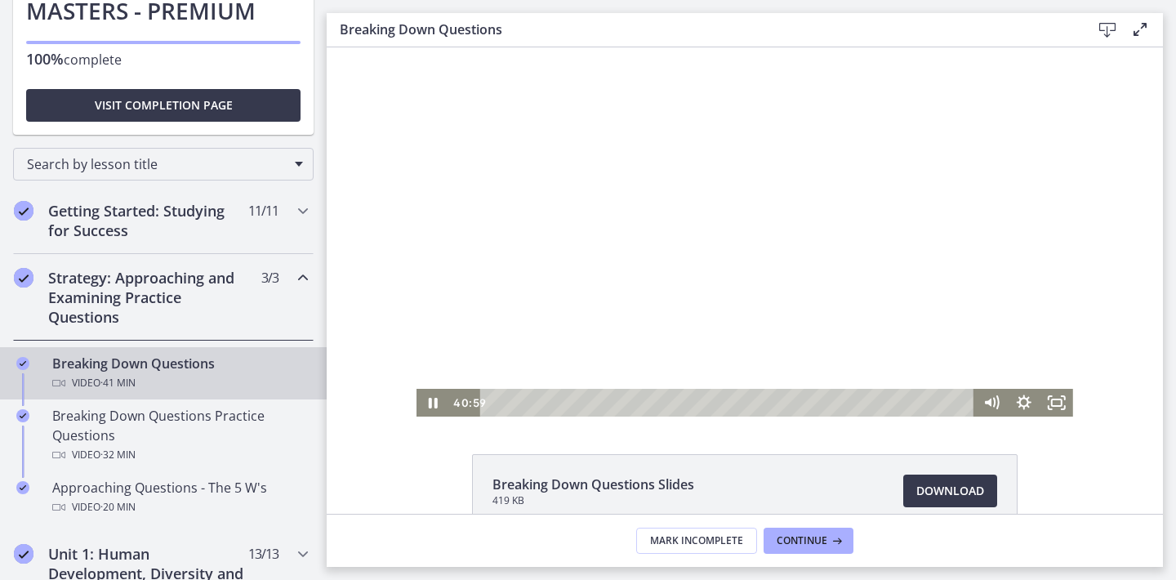
click at [496, 400] on div "Playbar" at bounding box center [729, 403] width 474 height 28
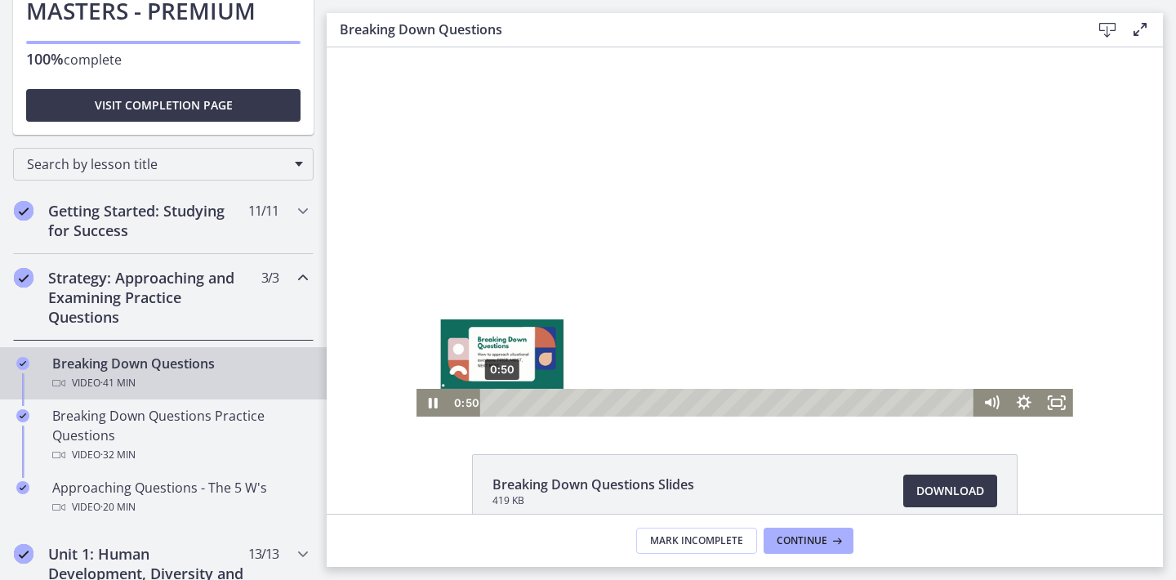
click at [502, 403] on div "0:50" at bounding box center [729, 403] width 474 height 28
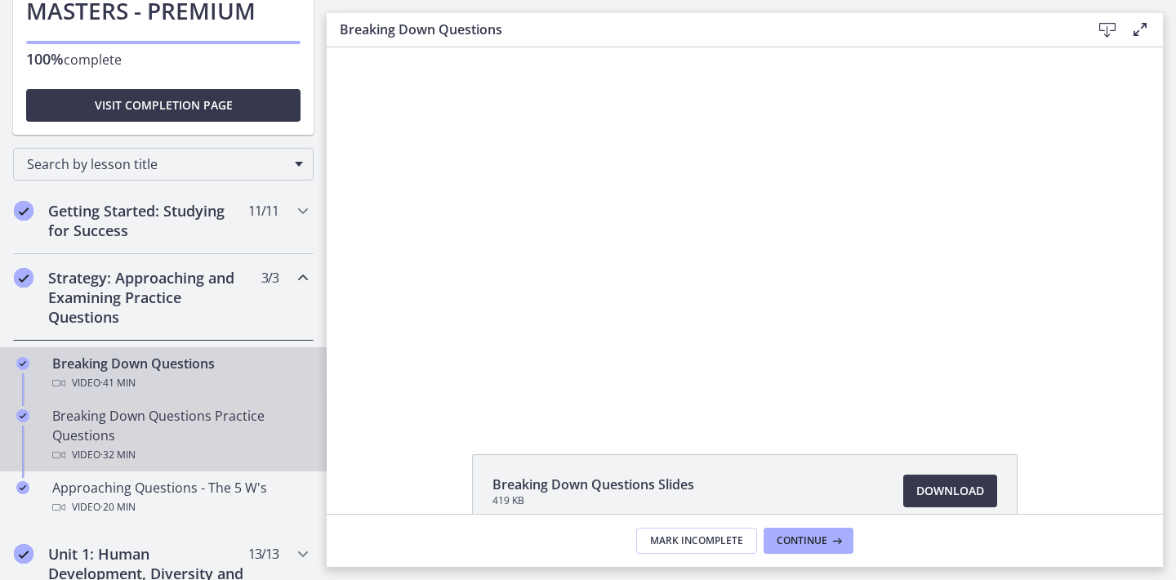
click at [242, 436] on div "Breaking Down Questions Practice Questions Video · 32 min" at bounding box center [179, 435] width 255 height 59
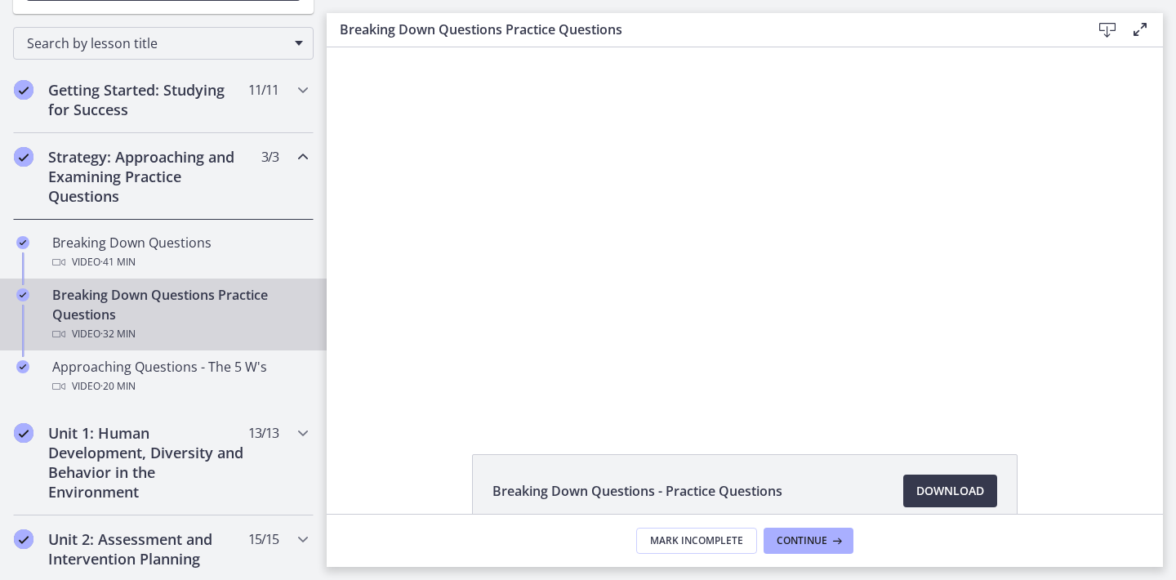
scroll to position [302, 0]
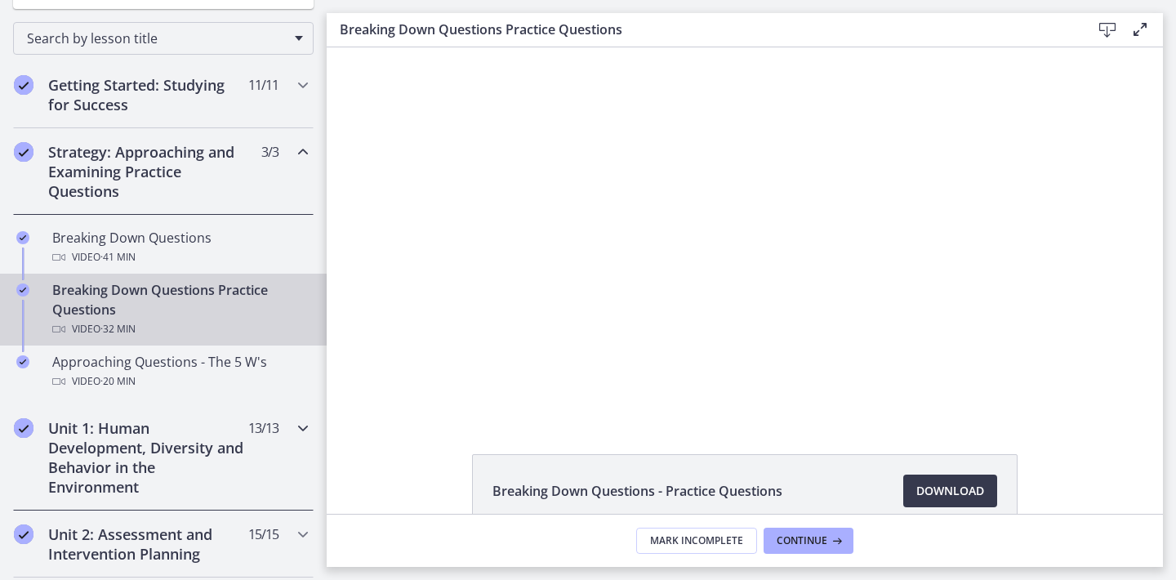
click at [300, 424] on icon "Chapters" at bounding box center [303, 428] width 20 height 20
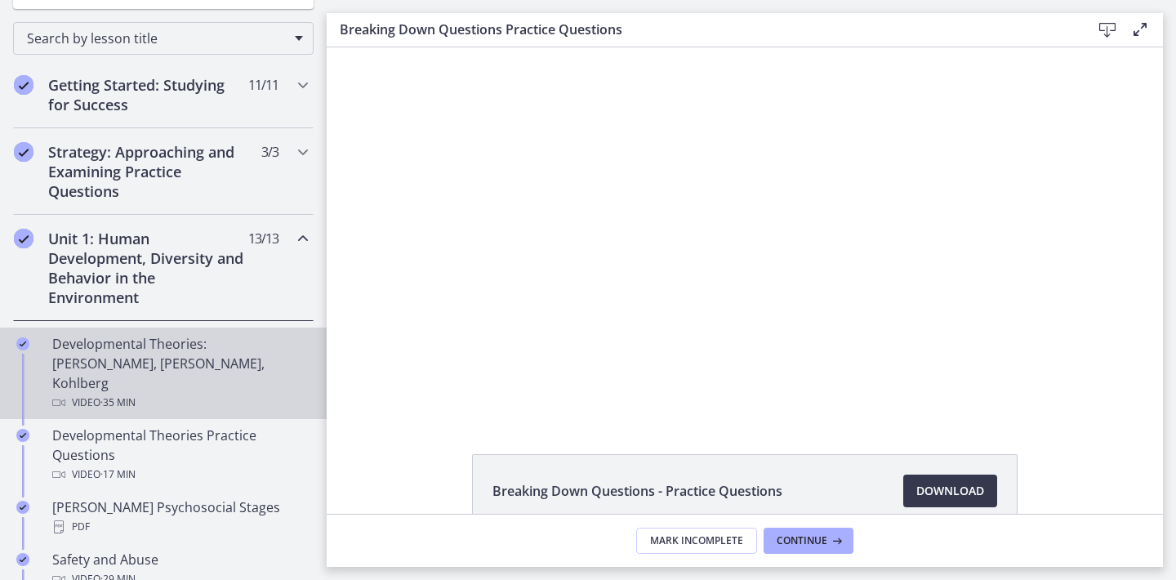
click at [187, 393] on div "Video · 35 min" at bounding box center [179, 403] width 255 height 20
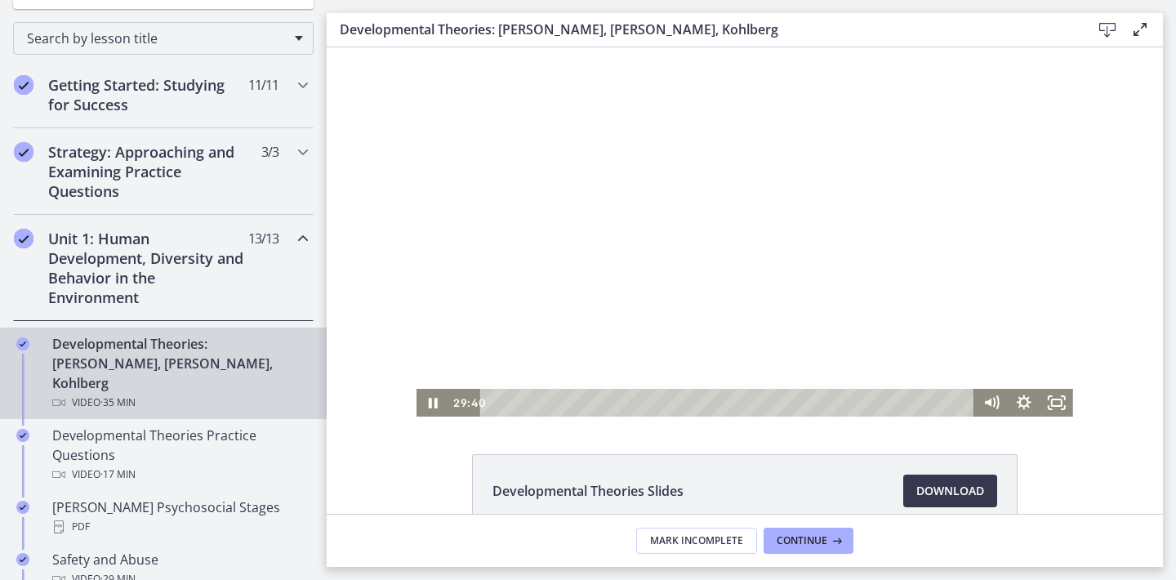
click at [498, 403] on div "Playbar" at bounding box center [729, 403] width 474 height 28
click at [503, 404] on div "0:46" at bounding box center [729, 403] width 474 height 28
click at [428, 403] on icon "Pause" at bounding box center [432, 403] width 33 height 28
